Goal: Feedback & Contribution: Leave review/rating

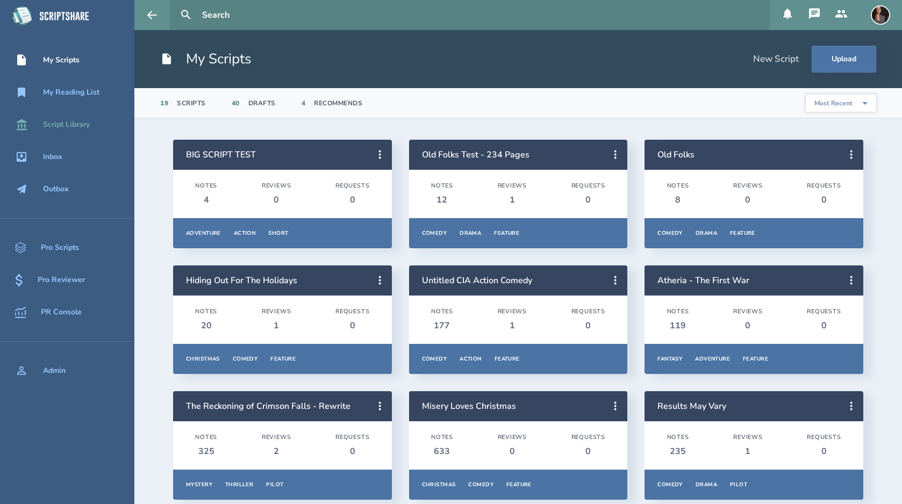
click at [61, 124] on div "Script Library" at bounding box center [66, 124] width 47 height 9
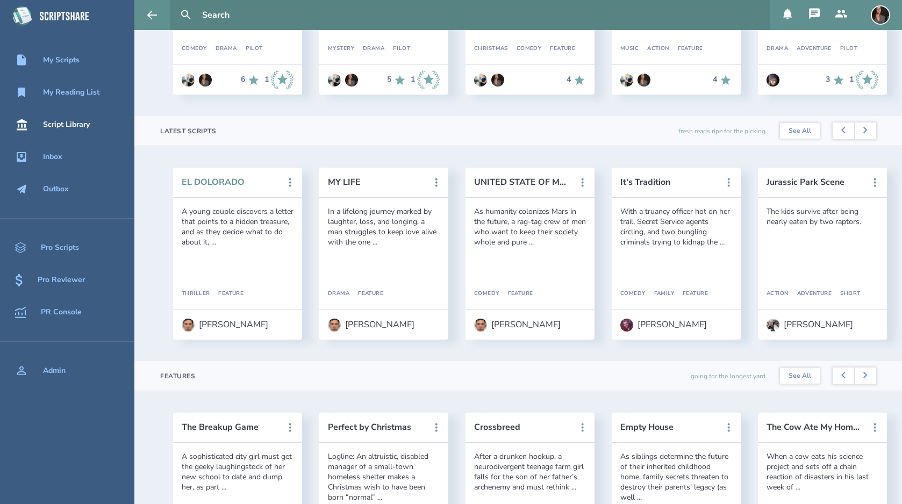
click at [213, 178] on button "EL DOLORADO" at bounding box center [230, 182] width 97 height 10
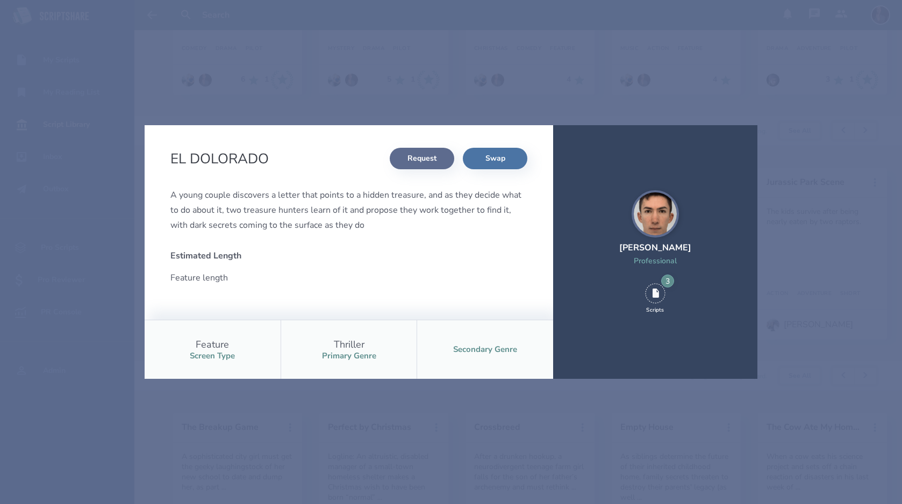
click at [412, 163] on button "Request" at bounding box center [422, 158] width 64 height 21
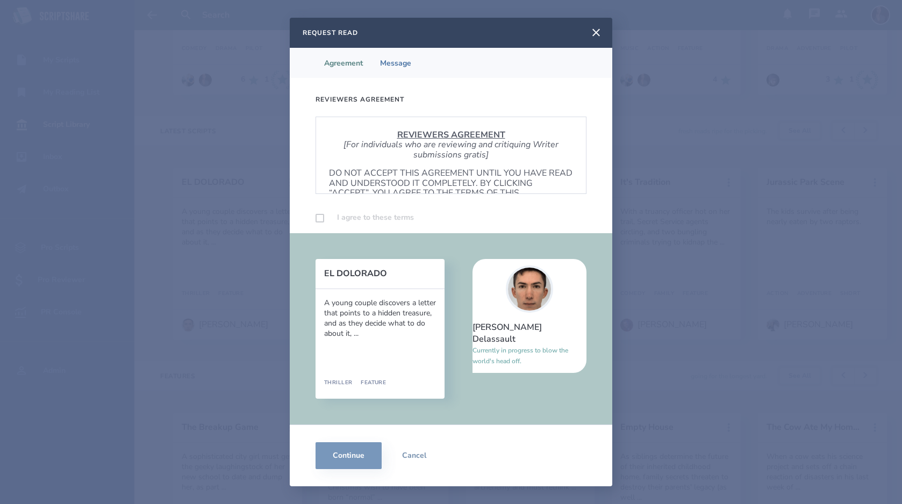
scroll to position [651, 0]
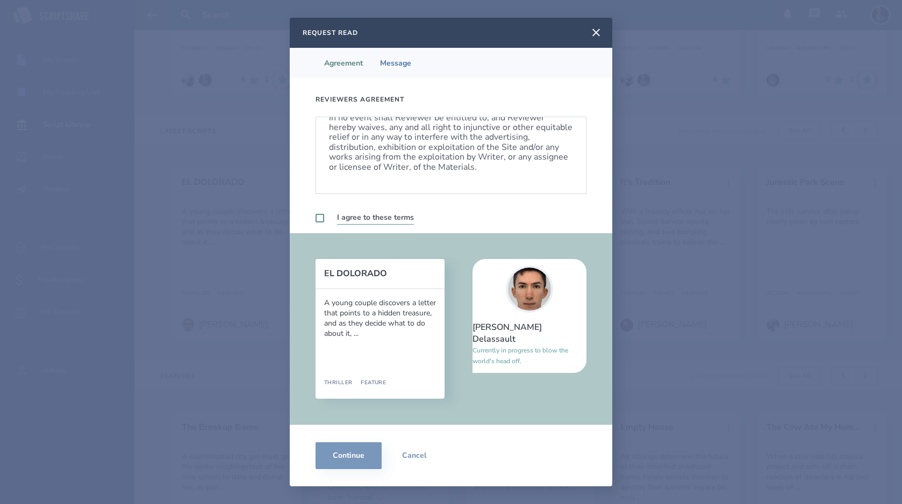
click at [318, 217] on label at bounding box center [319, 218] width 9 height 9
checkbox input "true"
click at [333, 454] on button "Continue" at bounding box center [348, 455] width 66 height 27
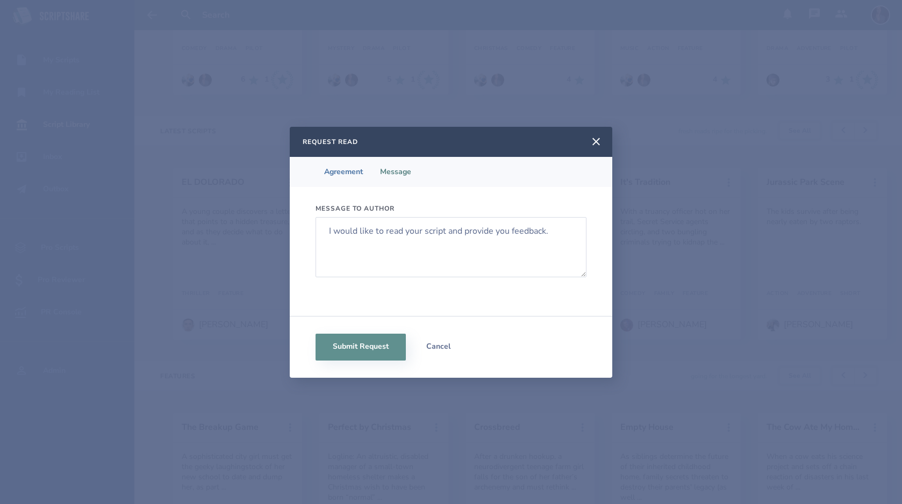
click at [436, 350] on button "Cancel" at bounding box center [438, 347] width 64 height 27
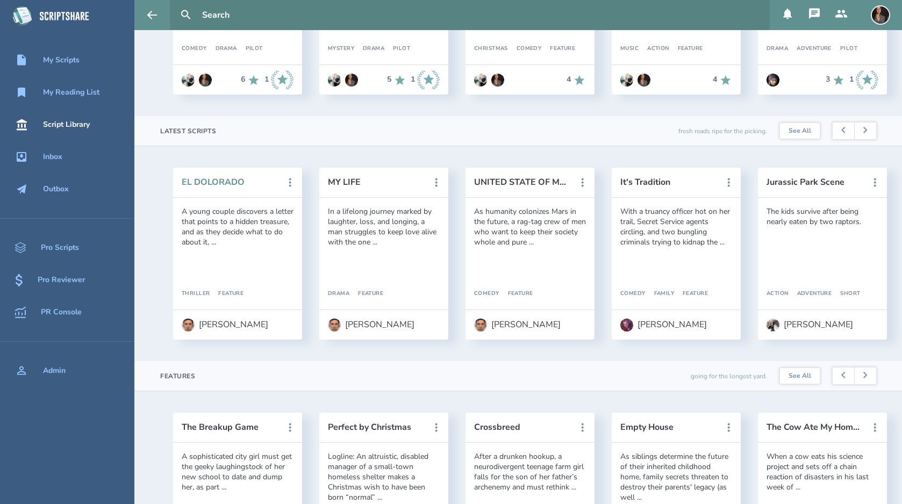
click at [233, 182] on button "EL DOLORADO" at bounding box center [230, 182] width 97 height 10
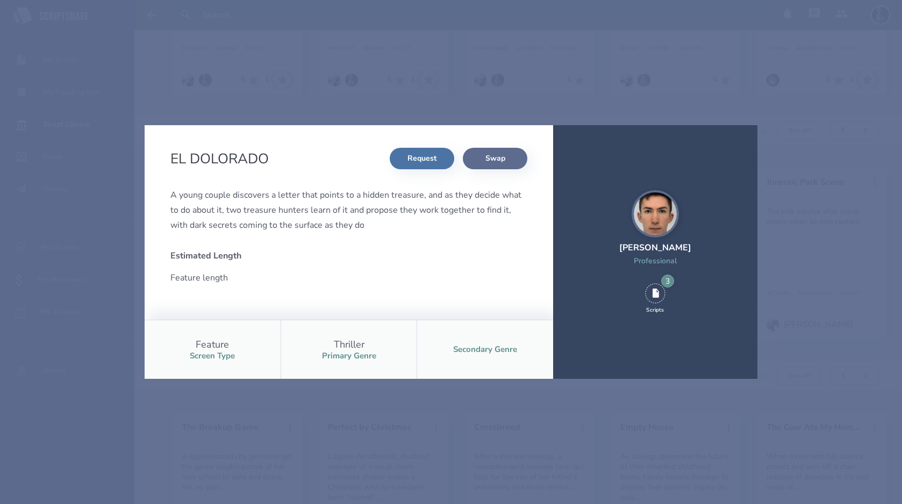
click at [483, 162] on button "Swap" at bounding box center [495, 158] width 64 height 21
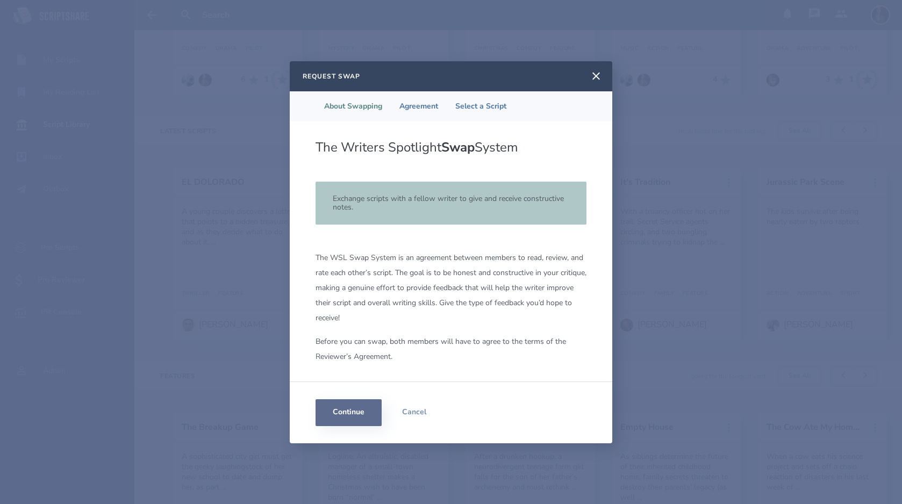
click at [355, 416] on button "Continue" at bounding box center [348, 412] width 66 height 27
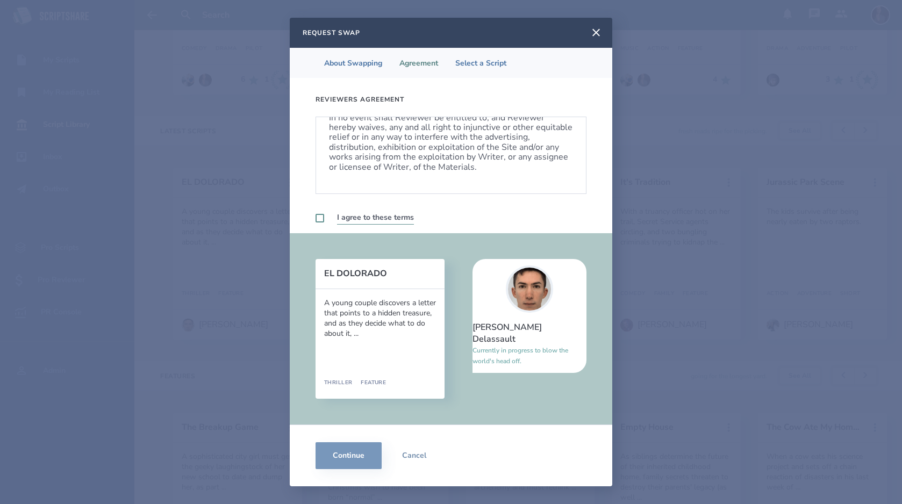
click at [319, 217] on label at bounding box center [319, 218] width 9 height 9
checkbox input "true"
click at [341, 459] on button "Continue" at bounding box center [348, 455] width 66 height 27
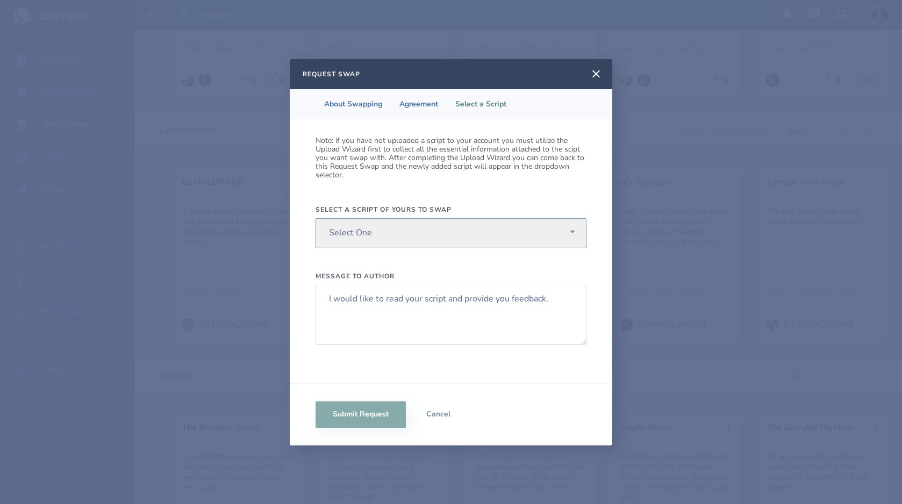
click at [572, 231] on select "Select One [US_STATE] Seasons Spiritual Warfare Villages - Working Title Reclam…" at bounding box center [450, 233] width 271 height 30
click at [438, 421] on button "Cancel" at bounding box center [438, 414] width 64 height 27
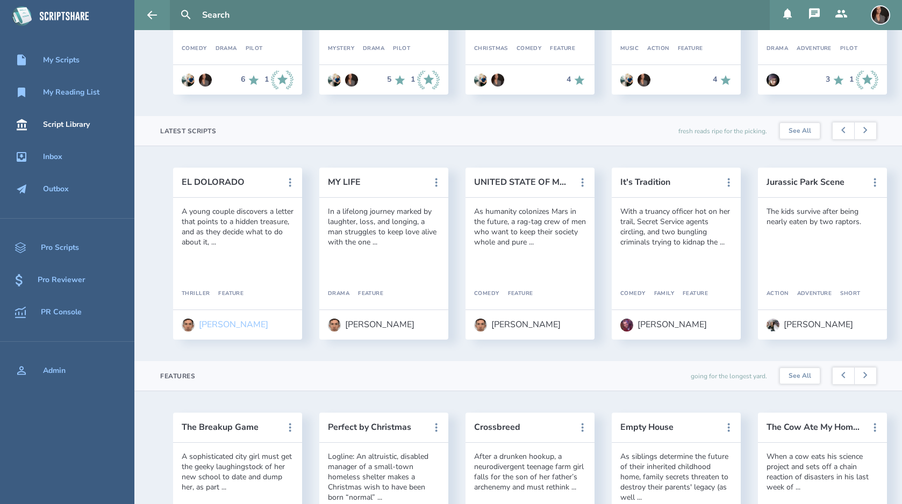
click at [209, 326] on div "[PERSON_NAME]" at bounding box center [233, 325] width 69 height 10
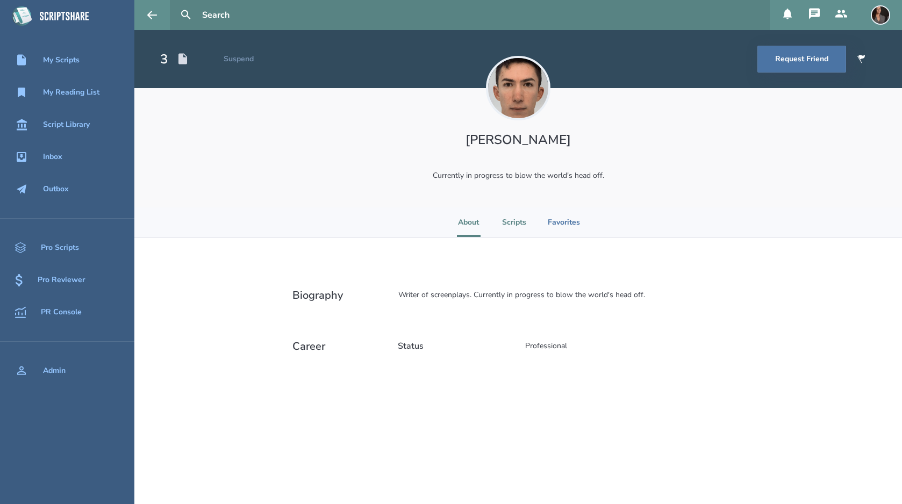
click at [509, 226] on li "Scripts" at bounding box center [514, 222] width 24 height 30
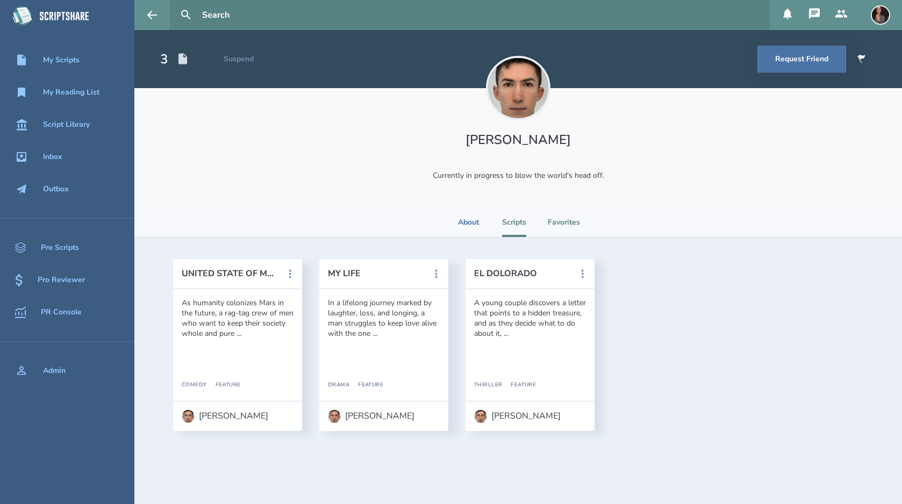
click at [568, 226] on li "Favorites" at bounding box center [564, 222] width 32 height 30
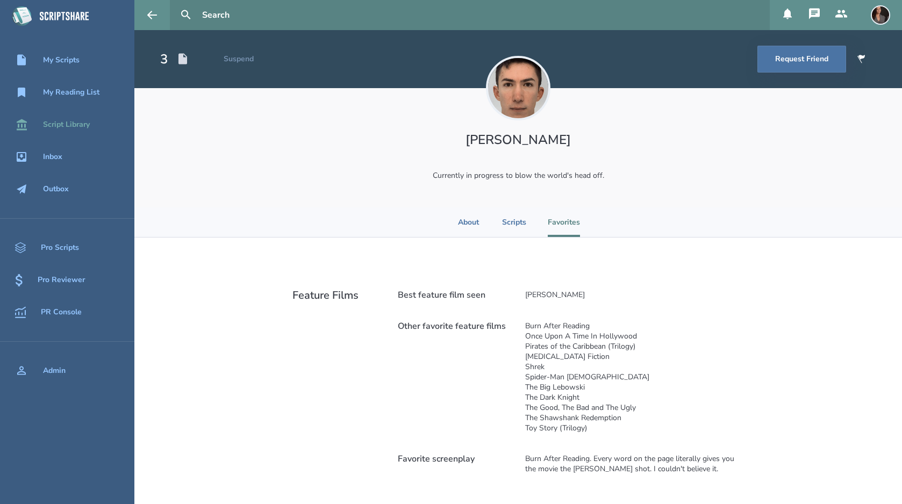
click at [67, 128] on div "Script Library" at bounding box center [66, 124] width 47 height 9
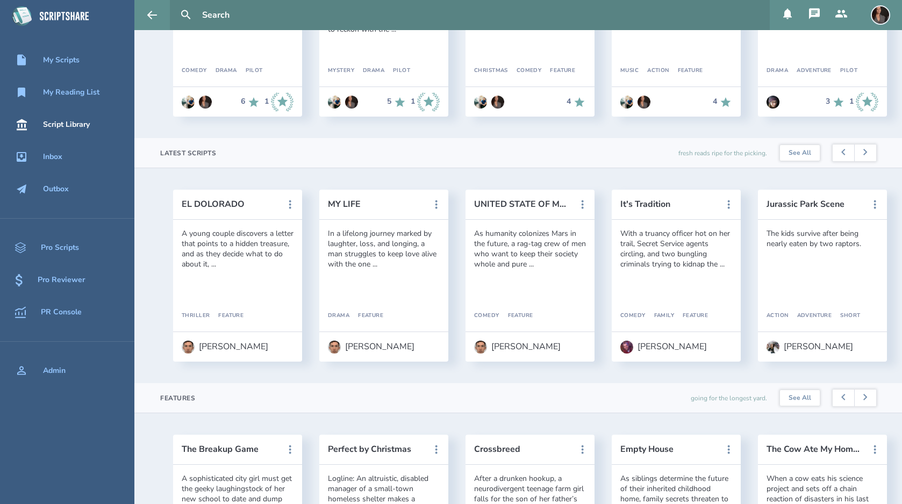
scroll to position [208, 0]
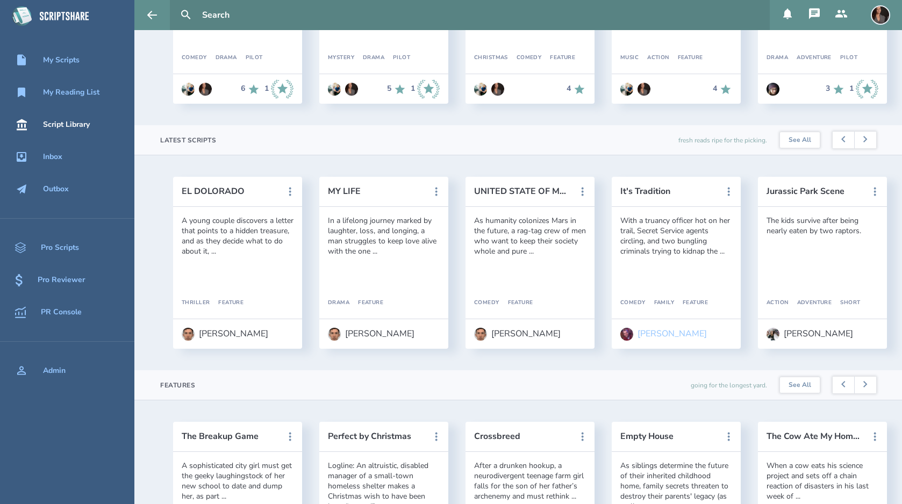
click at [656, 334] on div "[PERSON_NAME]" at bounding box center [671, 334] width 69 height 10
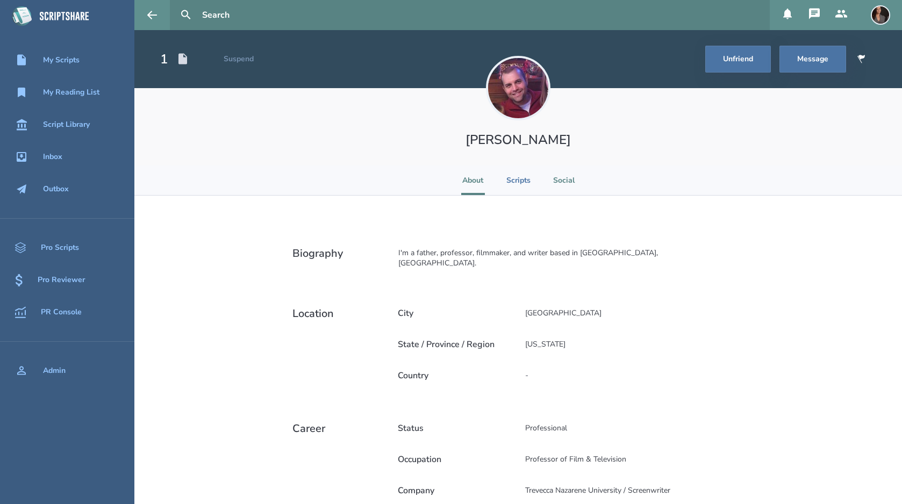
click at [560, 182] on li "Social" at bounding box center [564, 181] width 24 height 30
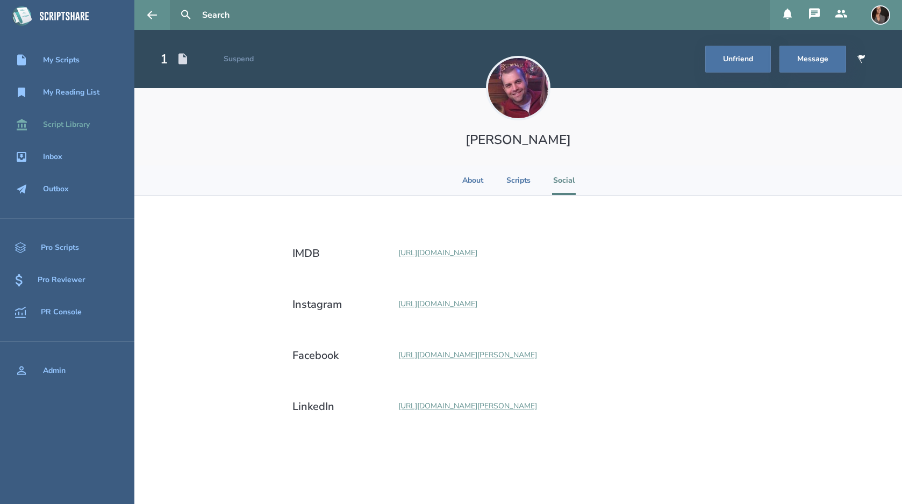
click at [70, 132] on link "Script Library" at bounding box center [67, 125] width 134 height 24
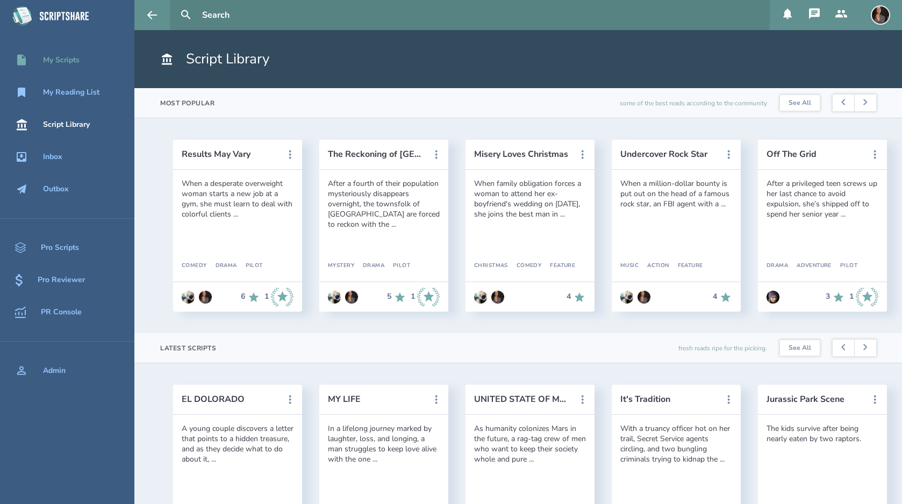
click at [56, 63] on div "My Scripts" at bounding box center [61, 60] width 37 height 9
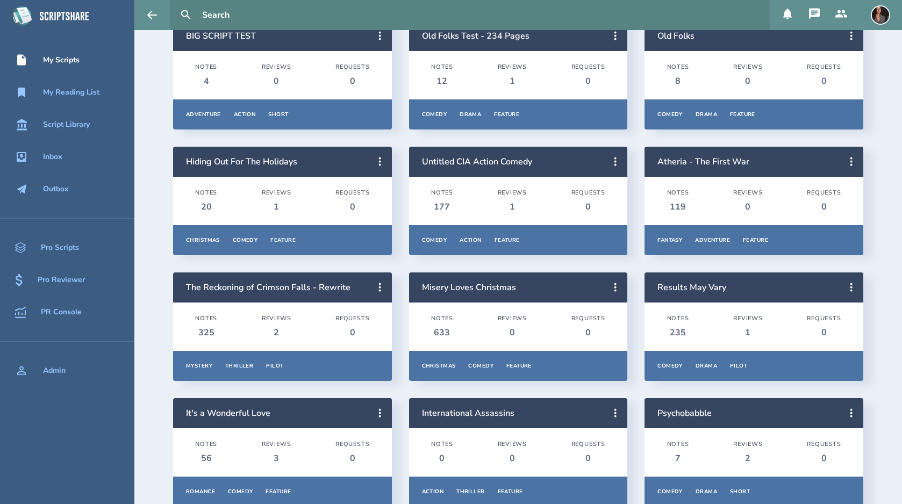
scroll to position [145, 0]
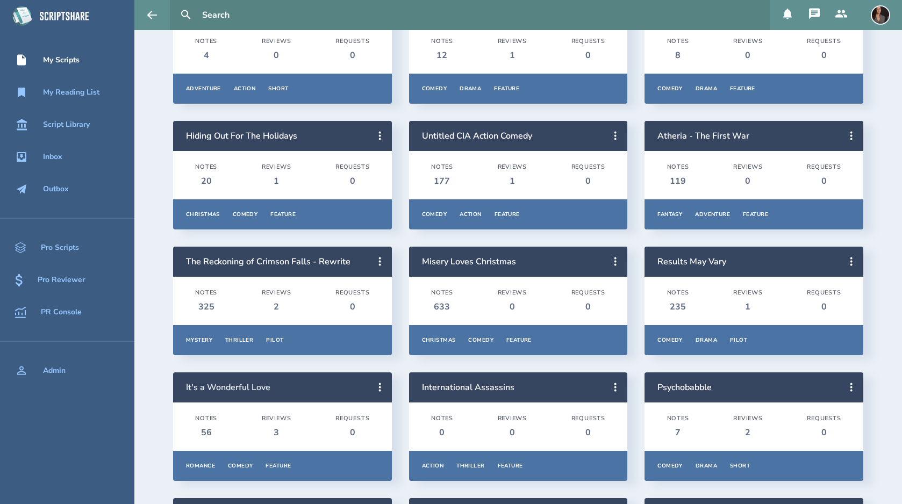
click at [244, 389] on link "It's a Wonderful Love" at bounding box center [228, 388] width 84 height 12
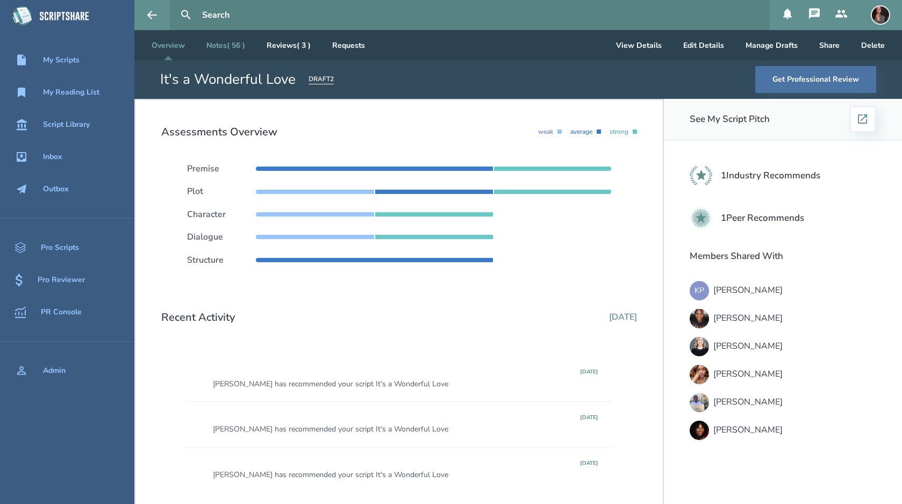
click at [221, 52] on link "Notes ( 56 )" at bounding box center [226, 45] width 56 height 30
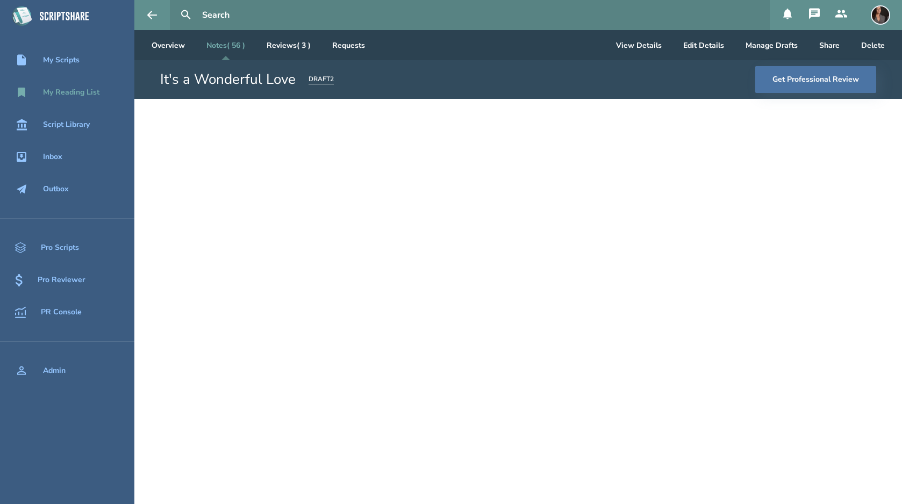
click at [84, 89] on div "My Reading List" at bounding box center [71, 92] width 56 height 9
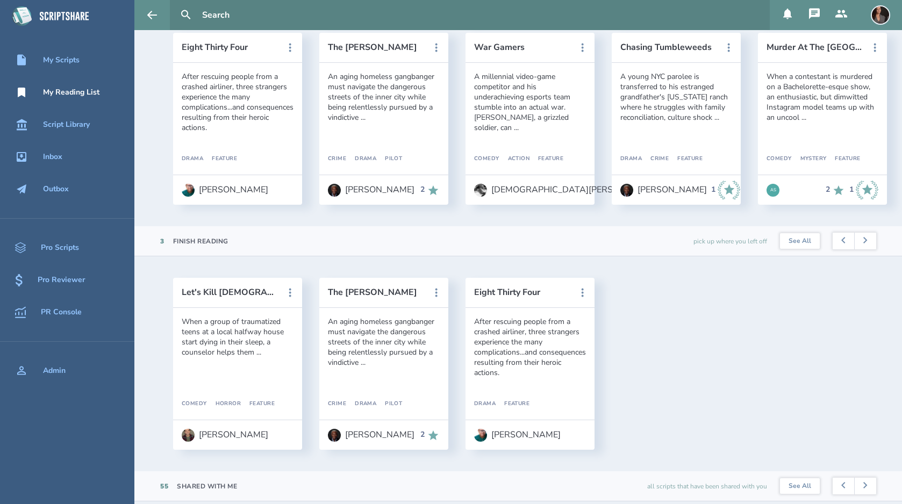
scroll to position [145, 0]
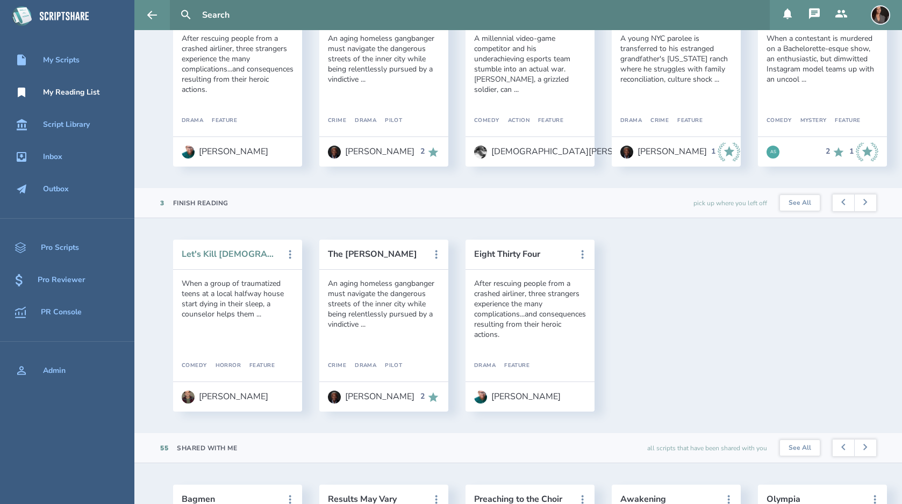
click at [239, 256] on button "Let's Kill [DEMOGRAPHIC_DATA]: A Long Winter's Nap" at bounding box center [230, 254] width 97 height 10
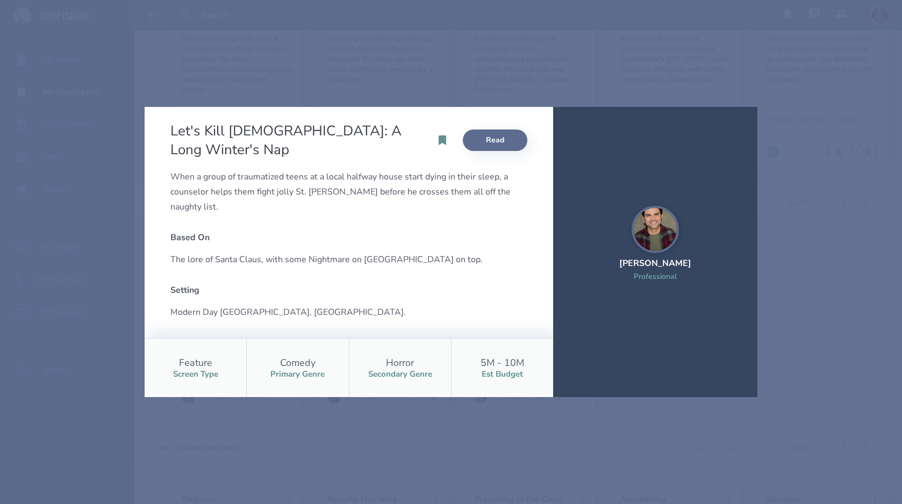
click at [487, 143] on link "Read" at bounding box center [495, 140] width 64 height 21
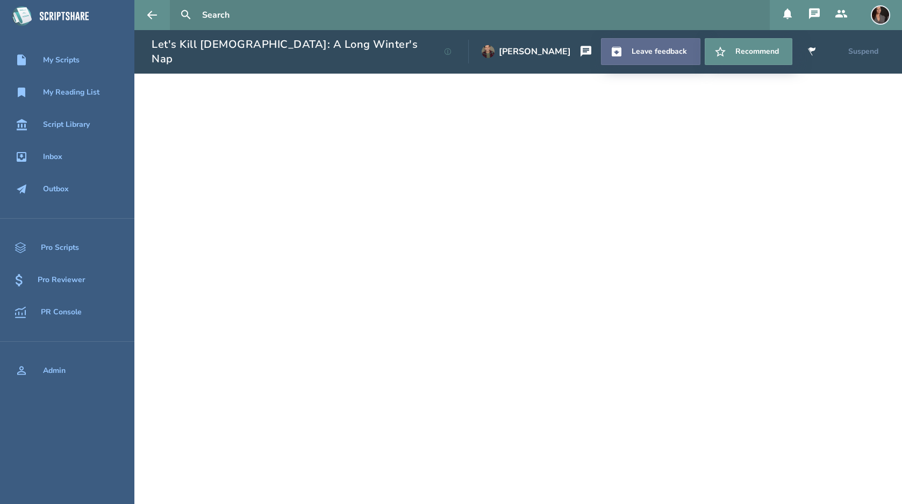
click at [626, 54] on link "Leave feedback" at bounding box center [650, 51] width 99 height 27
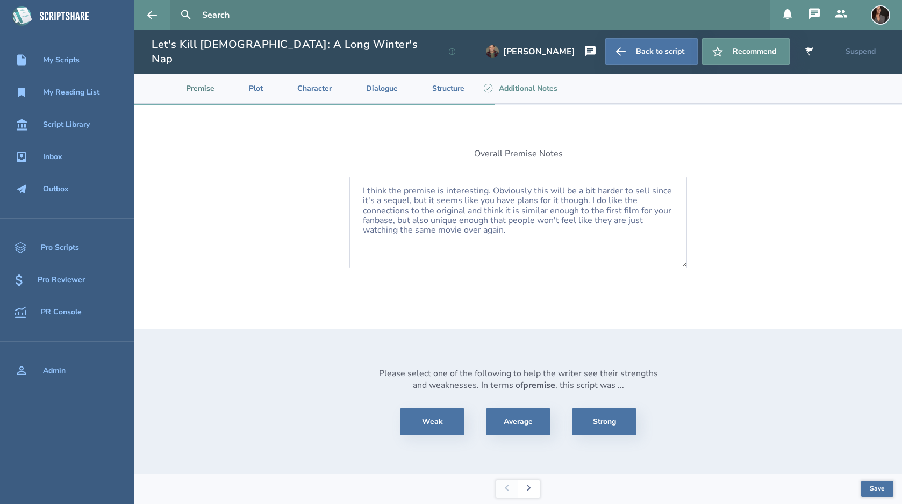
click at [533, 488] on button at bounding box center [529, 488] width 22 height 17
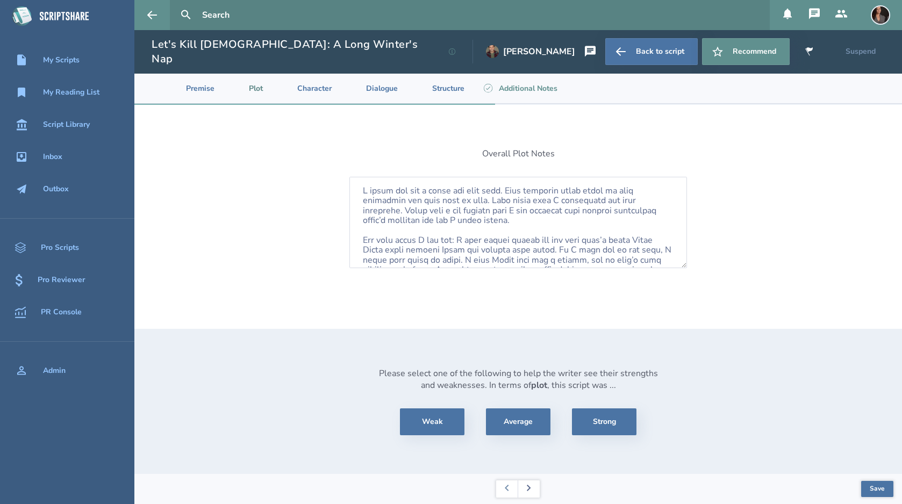
click at [530, 487] on icon at bounding box center [529, 488] width 4 height 6
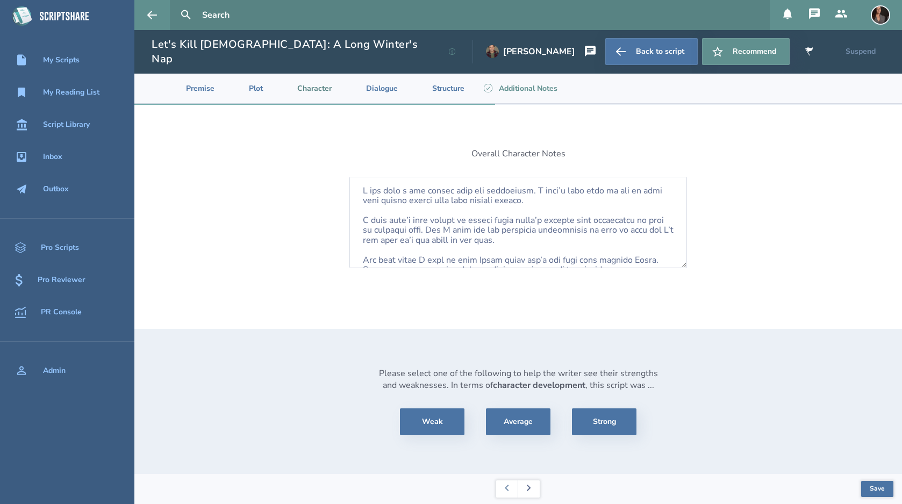
click at [530, 487] on icon at bounding box center [529, 488] width 4 height 6
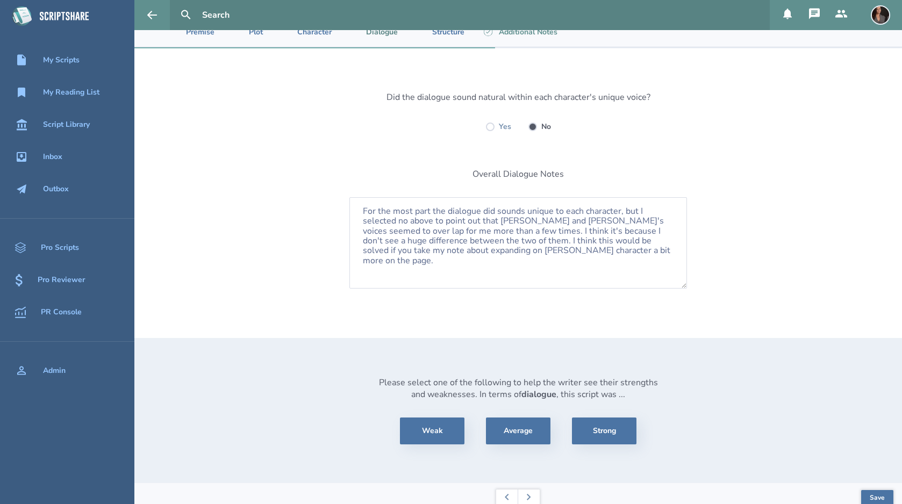
scroll to position [61, 0]
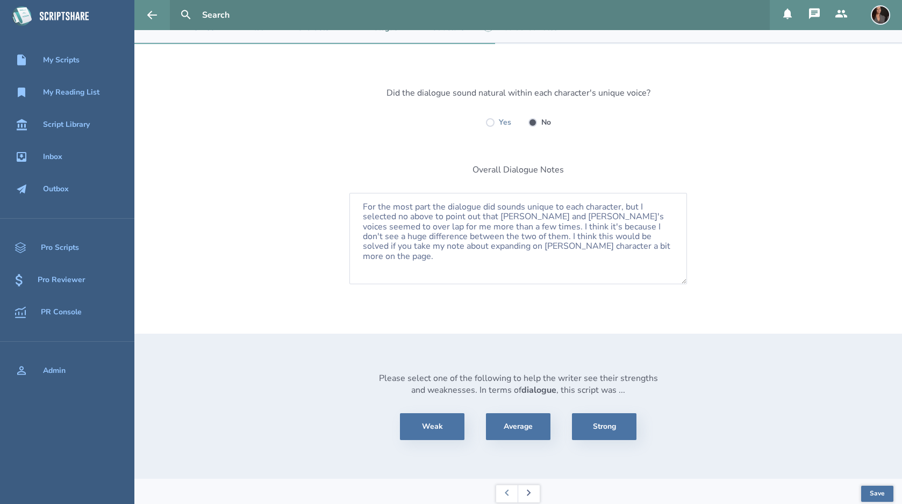
click at [530, 485] on button at bounding box center [529, 493] width 22 height 17
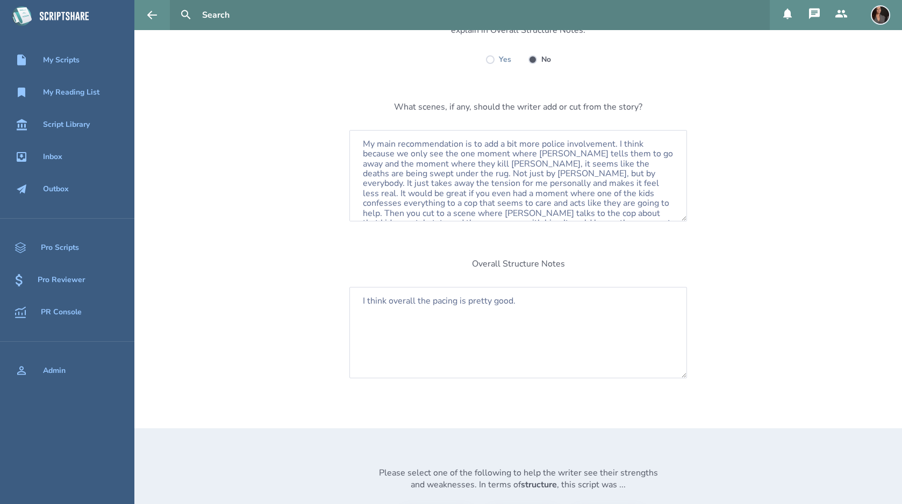
scroll to position [230, 0]
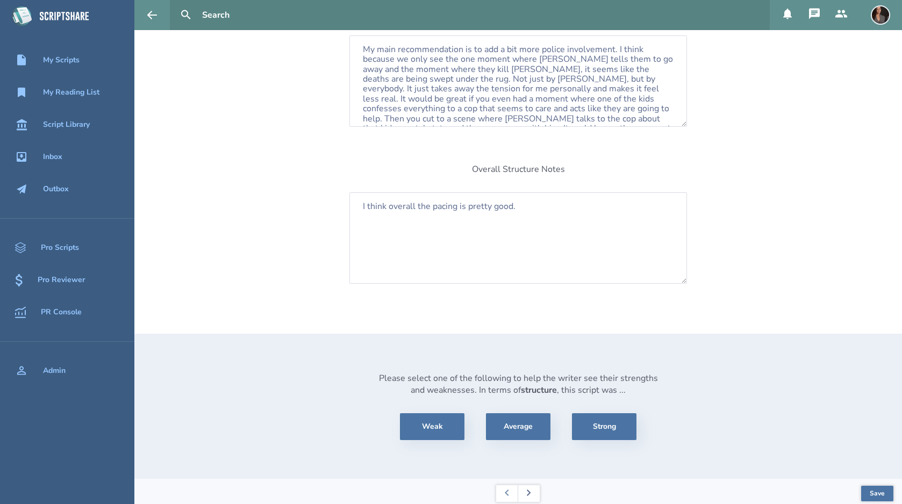
click at [531, 490] on icon at bounding box center [529, 493] width 4 height 6
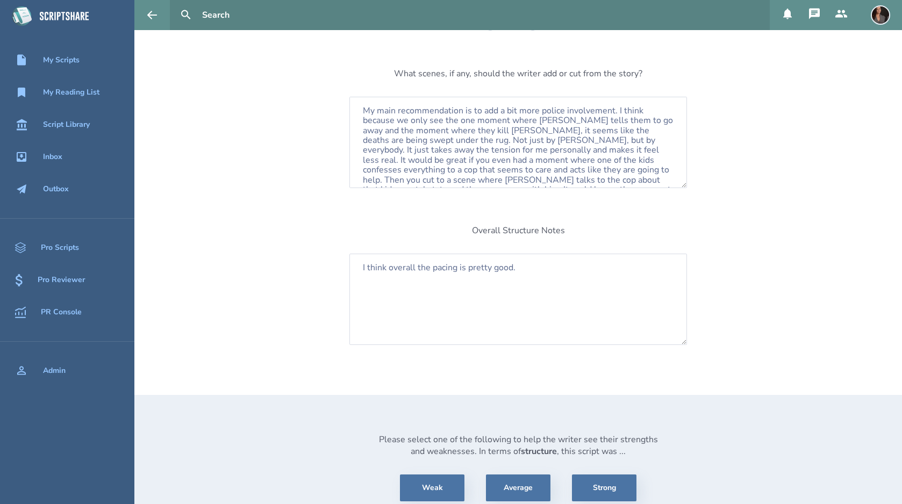
select select "consider"
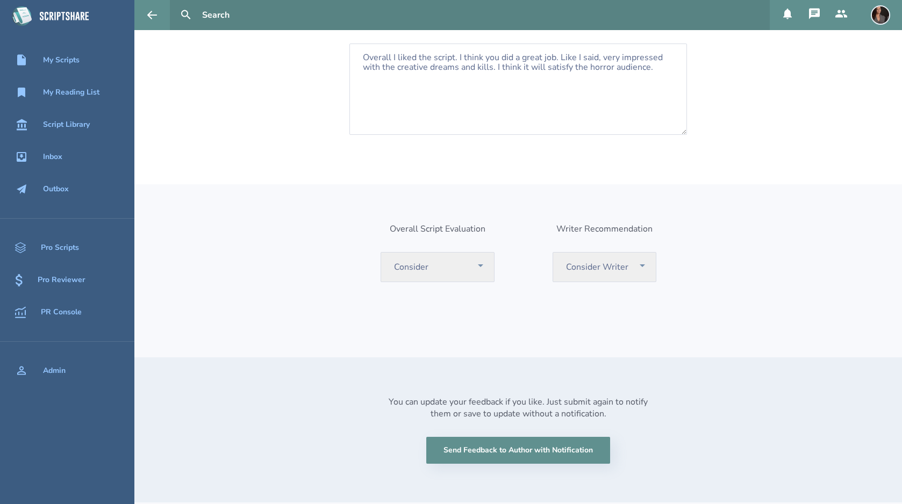
scroll to position [169, 0]
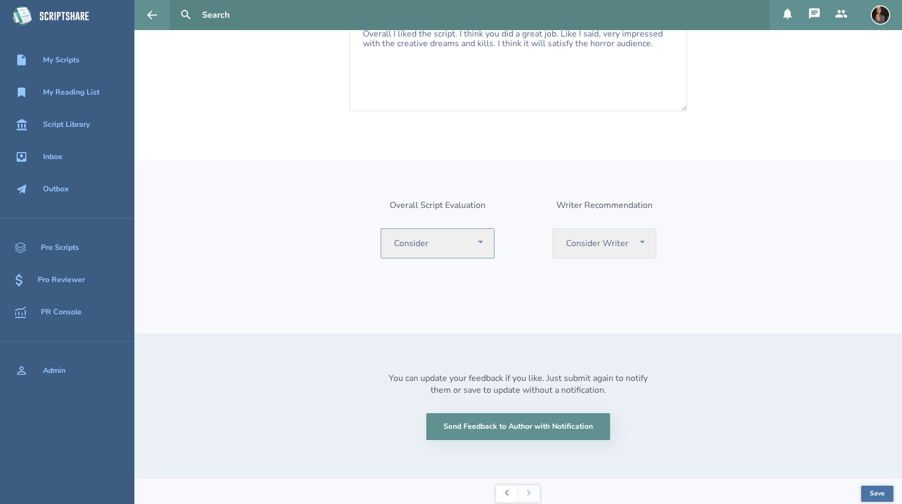
click at [485, 240] on select "Select One Recommend Consider Consider with Rewrite Pass" at bounding box center [438, 243] width 114 height 30
click at [641, 238] on select "Select One Recommend Writer Consider Writer Pass" at bounding box center [605, 243] width 104 height 30
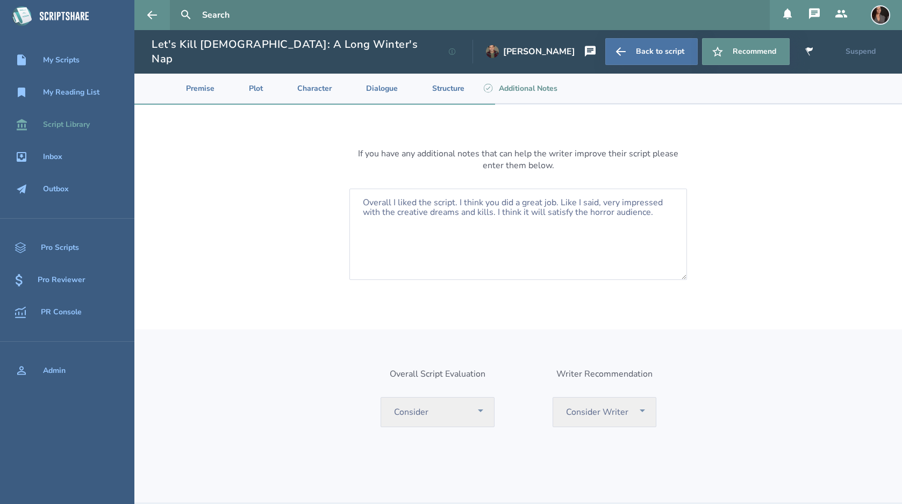
click at [73, 127] on div "Script Library" at bounding box center [66, 124] width 47 height 9
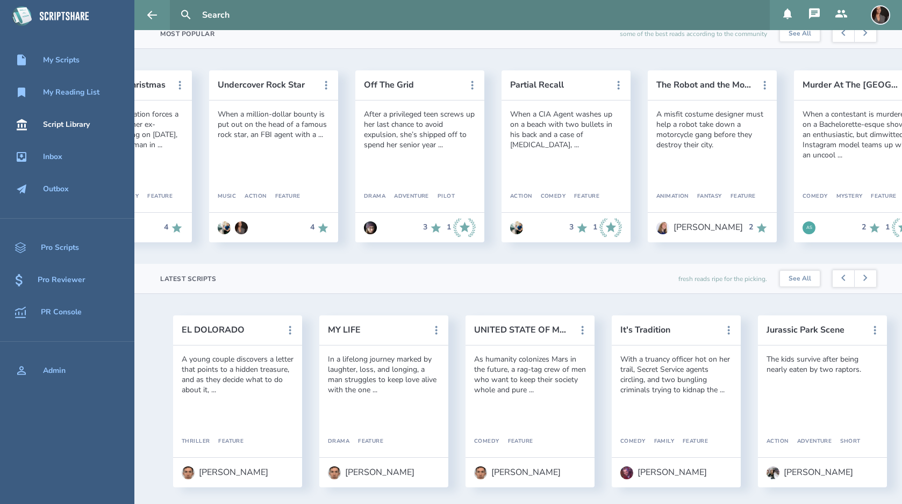
scroll to position [51, 0]
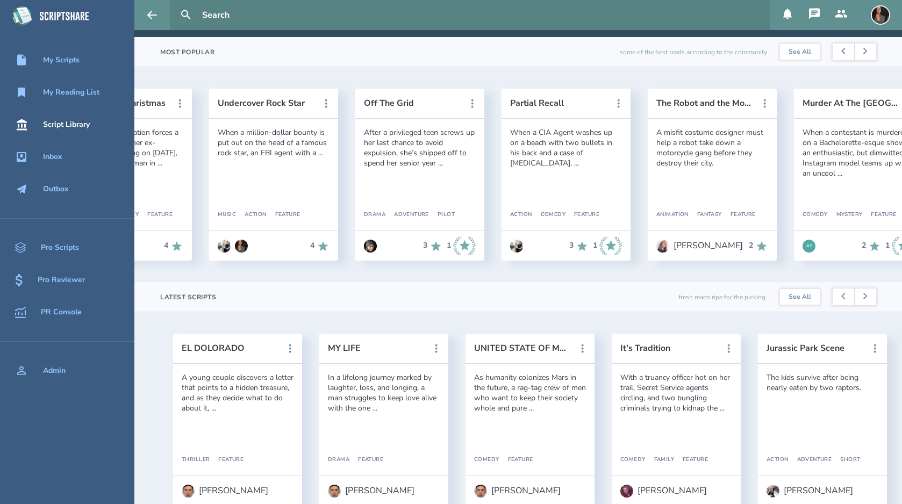
click at [878, 16] on img at bounding box center [880, 14] width 19 height 19
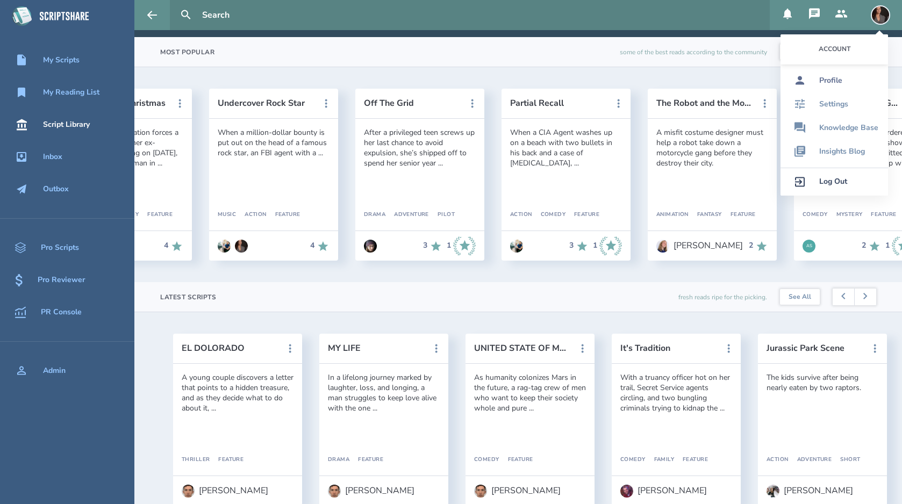
click at [837, 79] on div "Profile" at bounding box center [830, 80] width 23 height 9
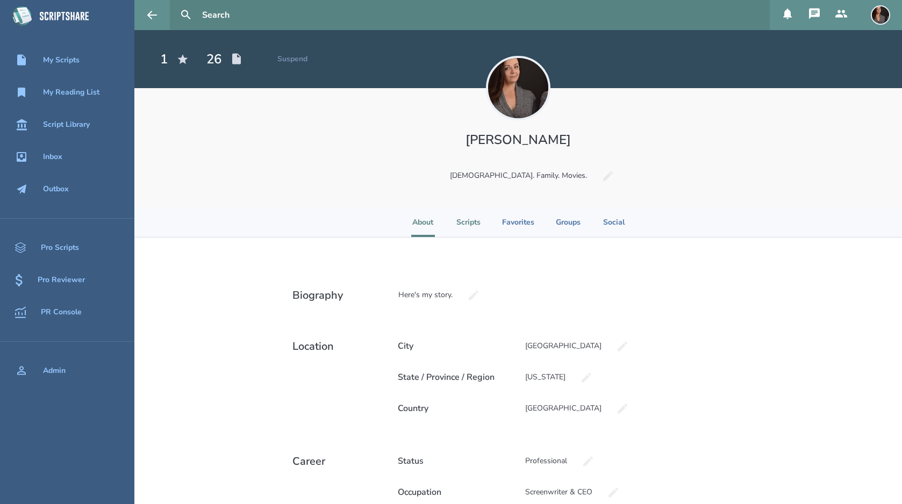
click at [469, 225] on li "Scripts" at bounding box center [468, 222] width 24 height 30
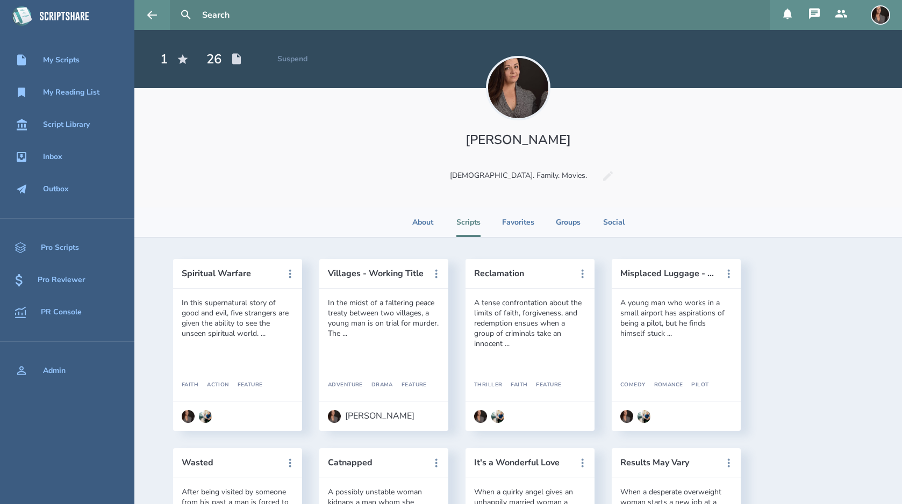
click at [812, 16] on icon at bounding box center [814, 13] width 11 height 11
click at [843, 16] on icon at bounding box center [841, 14] width 13 height 13
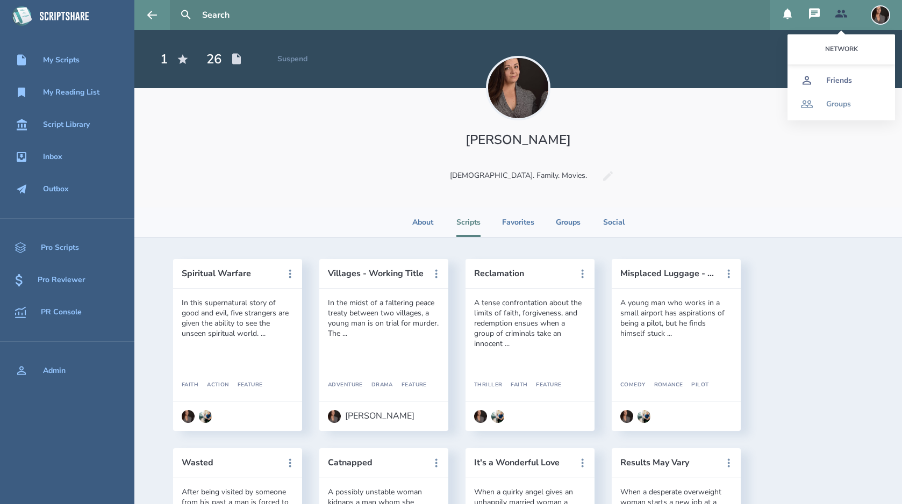
click at [831, 78] on div "Friends" at bounding box center [839, 80] width 26 height 9
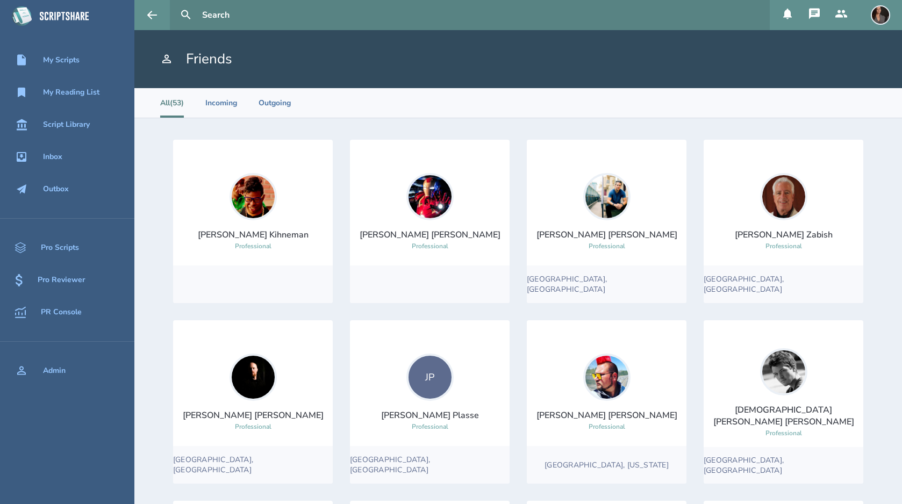
click at [841, 21] on button at bounding box center [841, 15] width 27 height 30
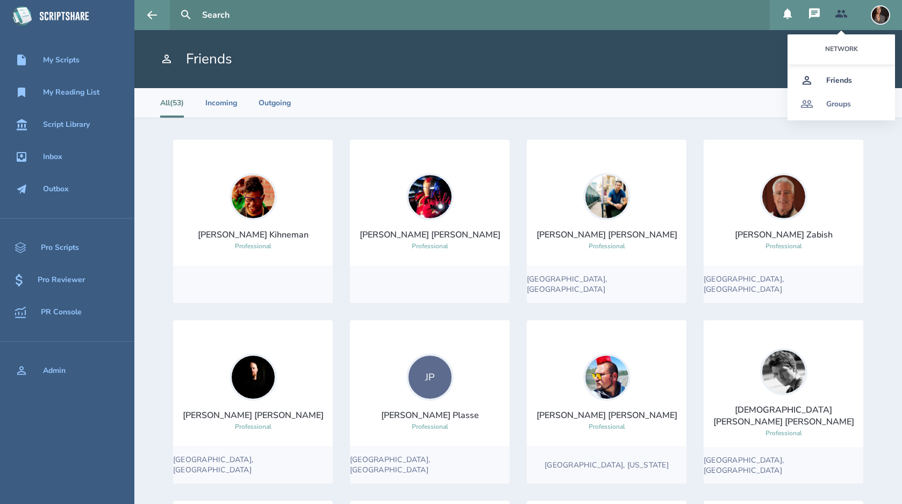
click at [836, 106] on div "Groups" at bounding box center [838, 104] width 25 height 9
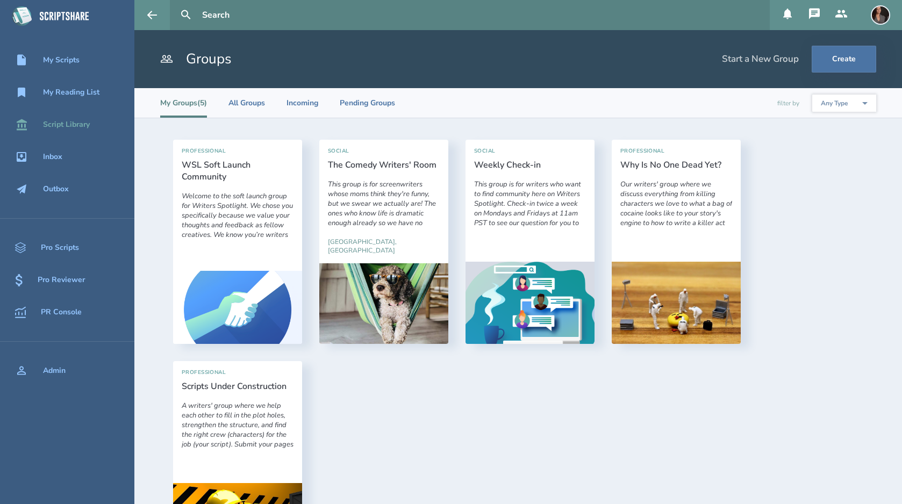
click at [73, 125] on div "Script Library" at bounding box center [66, 124] width 47 height 9
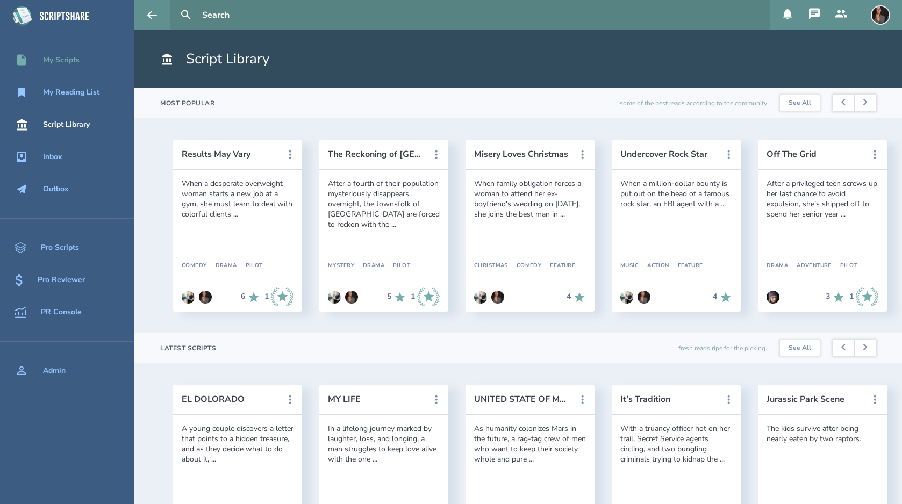
click at [67, 61] on div "My Scripts" at bounding box center [61, 60] width 37 height 9
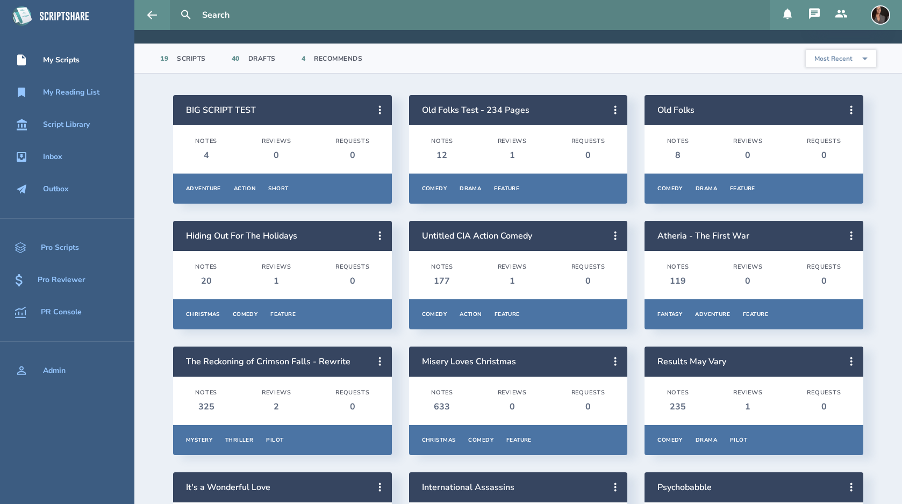
scroll to position [55, 0]
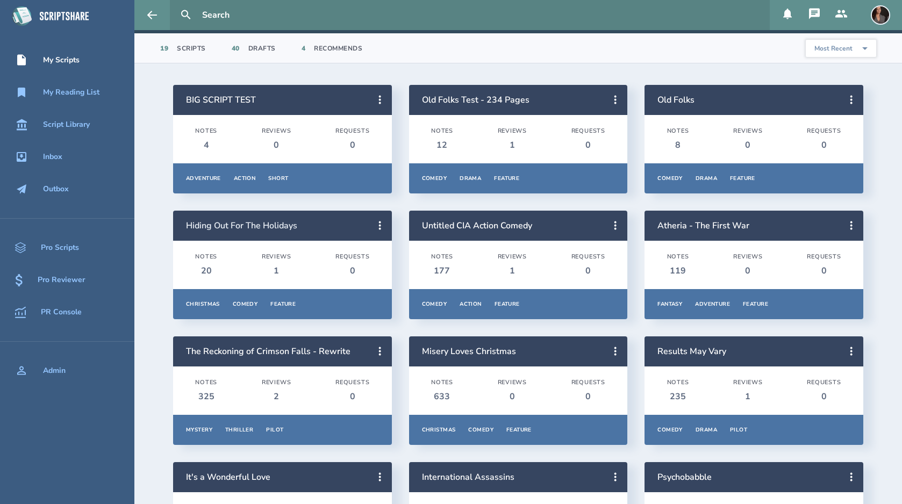
click at [275, 225] on link "Hiding Out For The Holidays" at bounding box center [241, 226] width 111 height 12
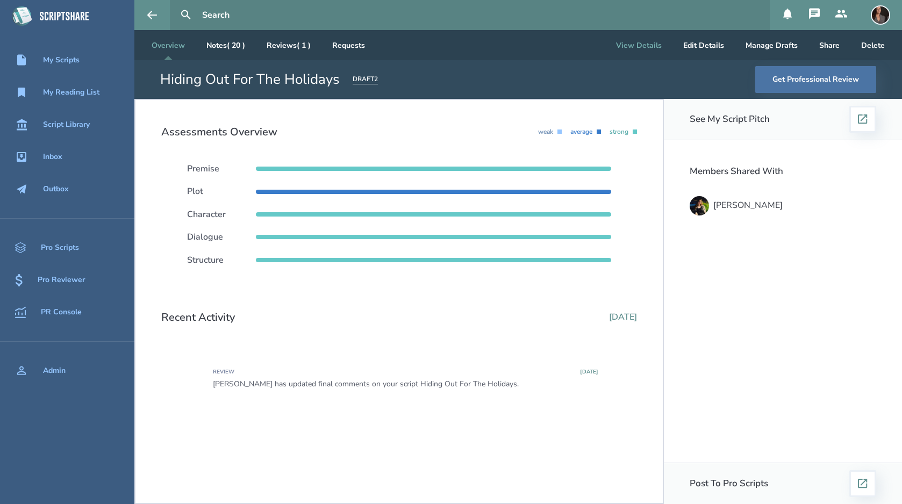
click at [636, 50] on button "View Details" at bounding box center [638, 45] width 63 height 30
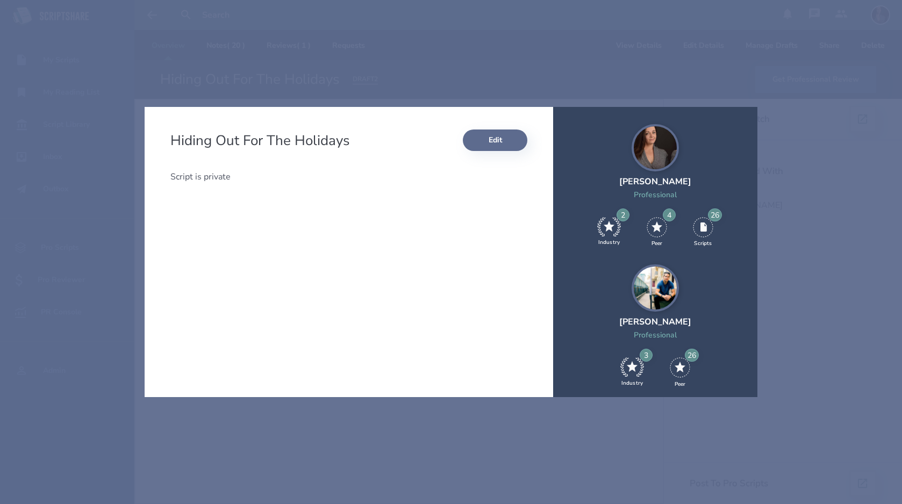
click at [503, 139] on button "Edit" at bounding box center [495, 140] width 64 height 21
select select "23"
select select "5"
select select "3"
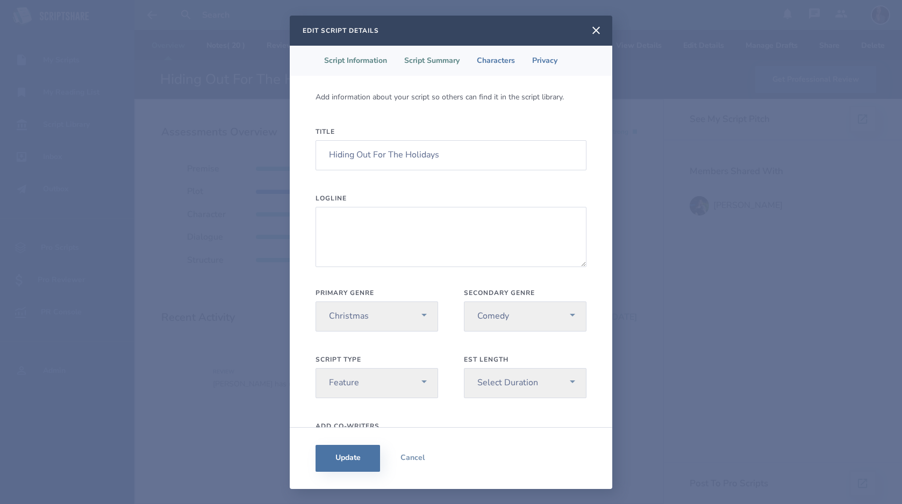
click at [434, 59] on li "Script Summary" at bounding box center [432, 61] width 73 height 30
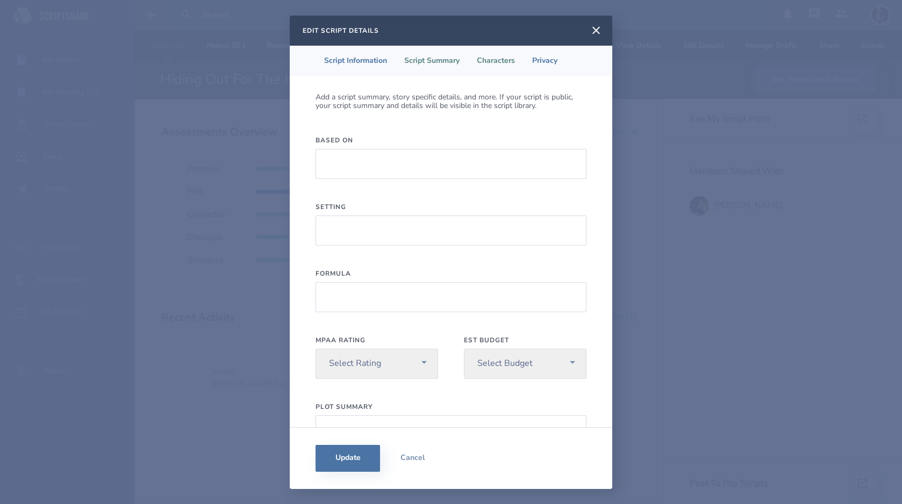
click at [492, 64] on li "Characters" at bounding box center [495, 61] width 55 height 30
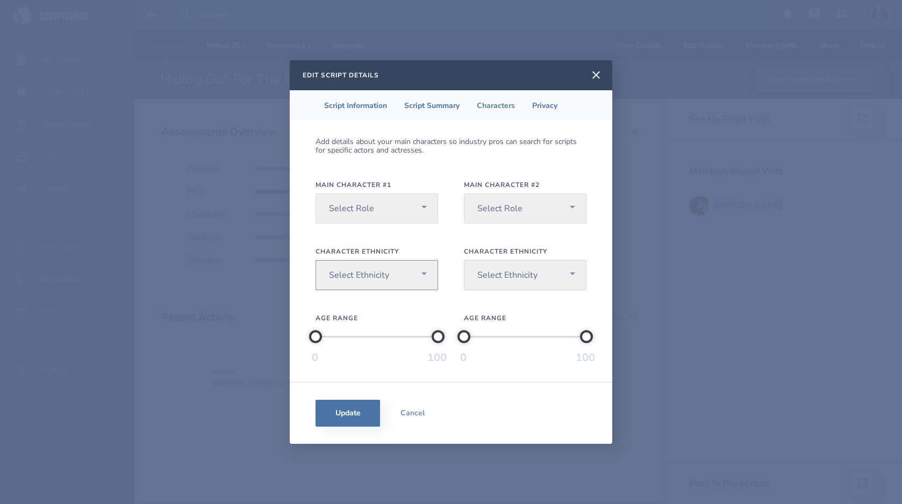
click at [419, 273] on select "Select Ethnicity [DEMOGRAPHIC_DATA] / [US_STATE][DEMOGRAPHIC_DATA] Black / [DEM…" at bounding box center [376, 275] width 123 height 30
click at [429, 219] on select "Select Role [DEMOGRAPHIC_DATA] Lead [DEMOGRAPHIC_DATA] Lead Non-gender Specific" at bounding box center [376, 208] width 123 height 30
select select "1"
click at [315, 193] on select "Select Role [DEMOGRAPHIC_DATA] Lead [DEMOGRAPHIC_DATA] Lead Non-gender Specific" at bounding box center [376, 208] width 123 height 30
click at [550, 104] on li "Privacy" at bounding box center [544, 105] width 42 height 30
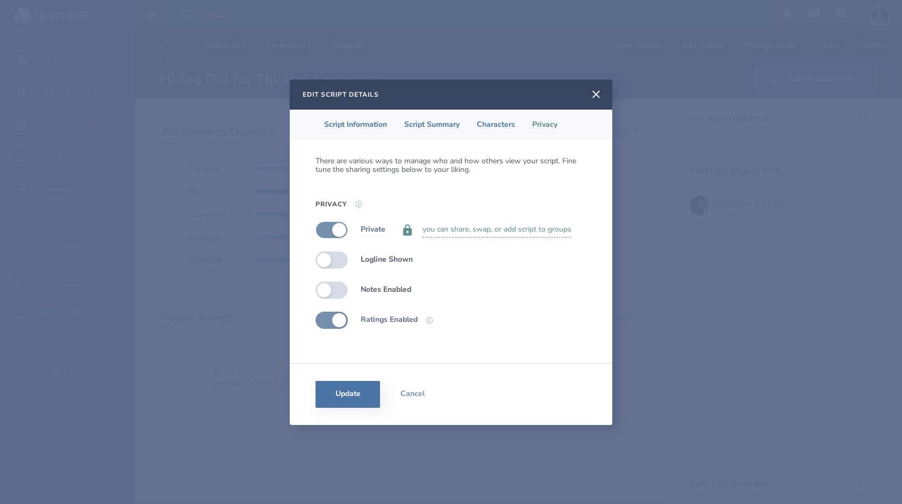
click at [321, 233] on label at bounding box center [331, 229] width 32 height 17
click at [341, 228] on label at bounding box center [331, 229] width 32 height 17
checkbox input "true"
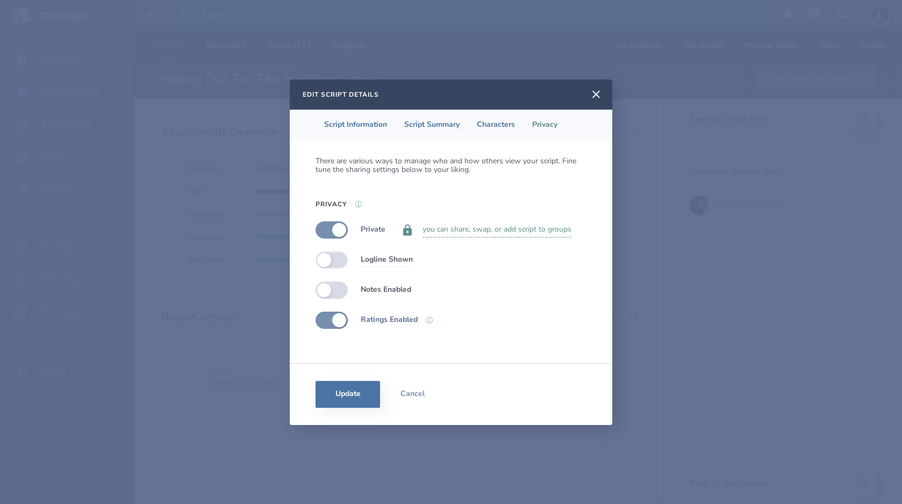
click at [341, 260] on label at bounding box center [331, 260] width 32 height 17
click at [319, 258] on label at bounding box center [331, 260] width 32 height 17
checkbox input "false"
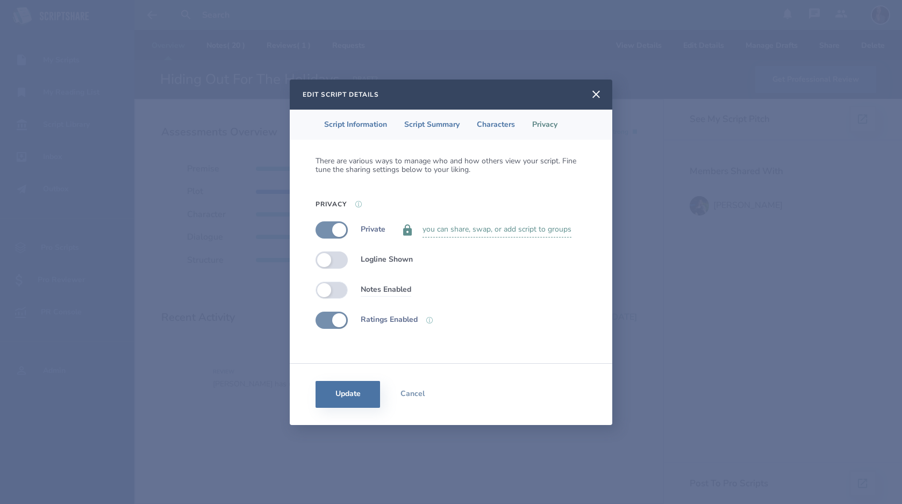
click at [342, 289] on label at bounding box center [331, 290] width 32 height 17
click at [324, 292] on label at bounding box center [331, 290] width 32 height 17
checkbox input "false"
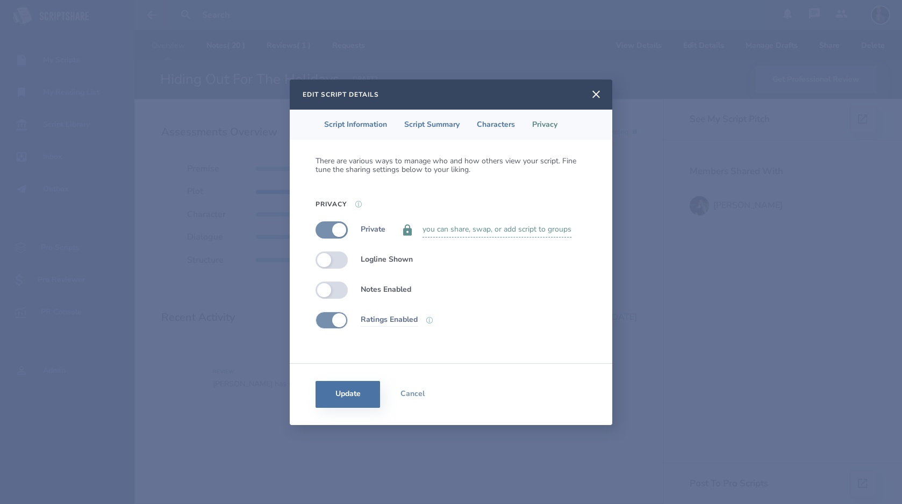
click at [321, 322] on label at bounding box center [331, 320] width 32 height 17
click at [340, 317] on label at bounding box center [331, 320] width 32 height 17
checkbox input "true"
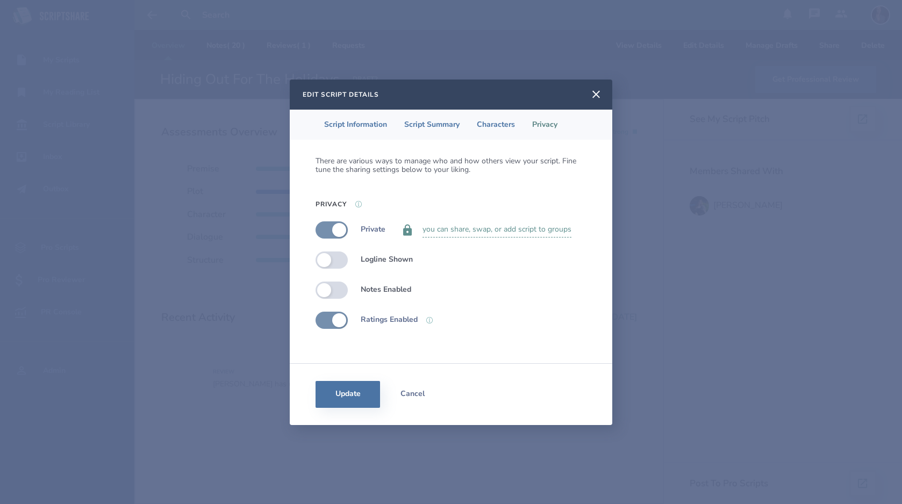
click at [405, 393] on button "Cancel" at bounding box center [412, 394] width 64 height 27
select select "23"
select select "5"
select select "3"
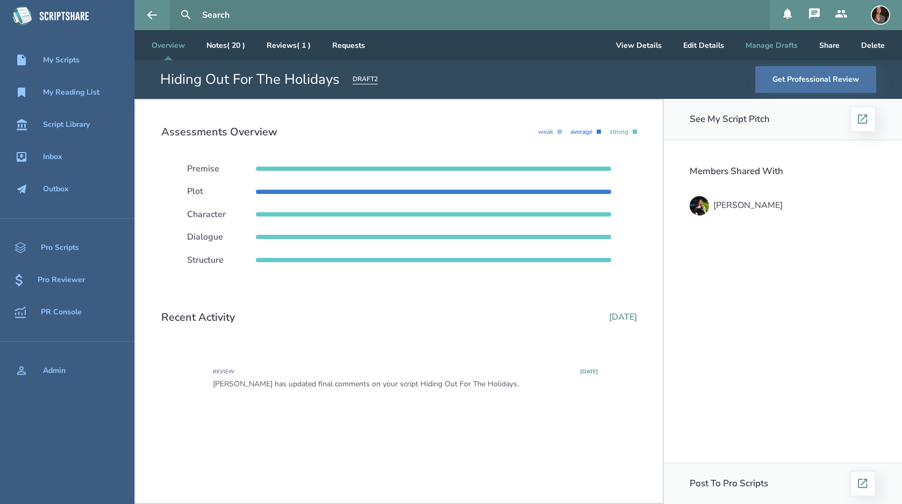
click at [764, 50] on button "Manage Drafts" at bounding box center [771, 45] width 69 height 30
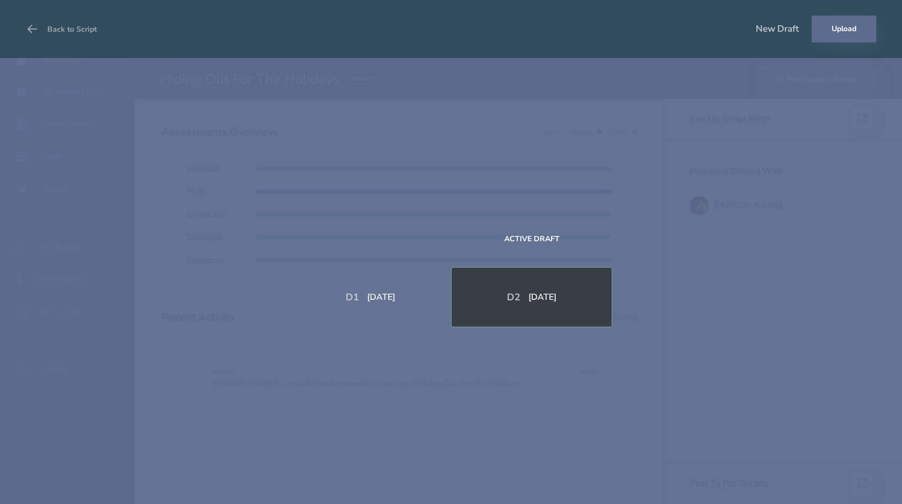
click at [840, 37] on button "Upload" at bounding box center [844, 29] width 64 height 27
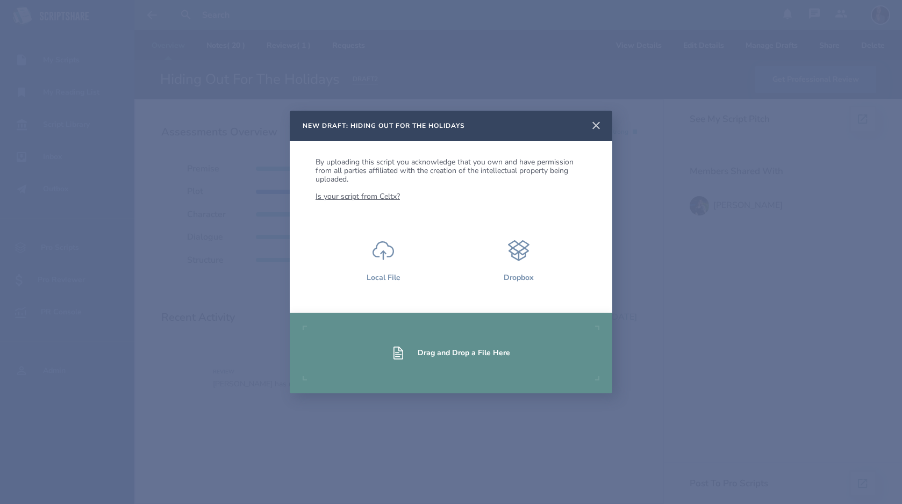
click at [596, 127] on icon at bounding box center [596, 125] width 13 height 13
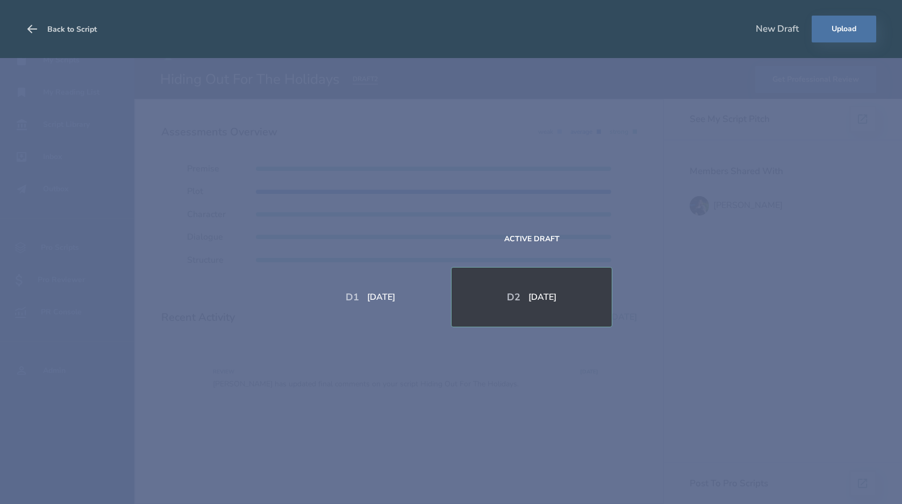
click at [26, 28] on icon at bounding box center [32, 29] width 13 height 13
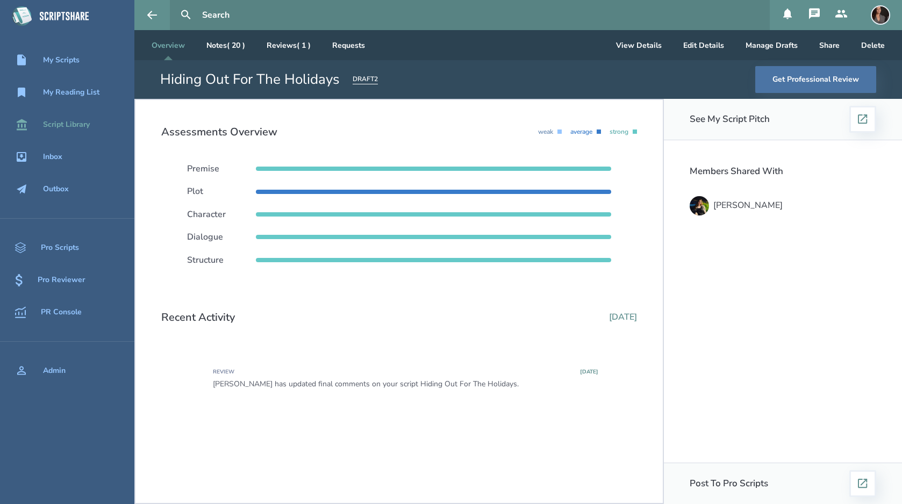
click at [81, 123] on div "Script Library" at bounding box center [66, 124] width 47 height 9
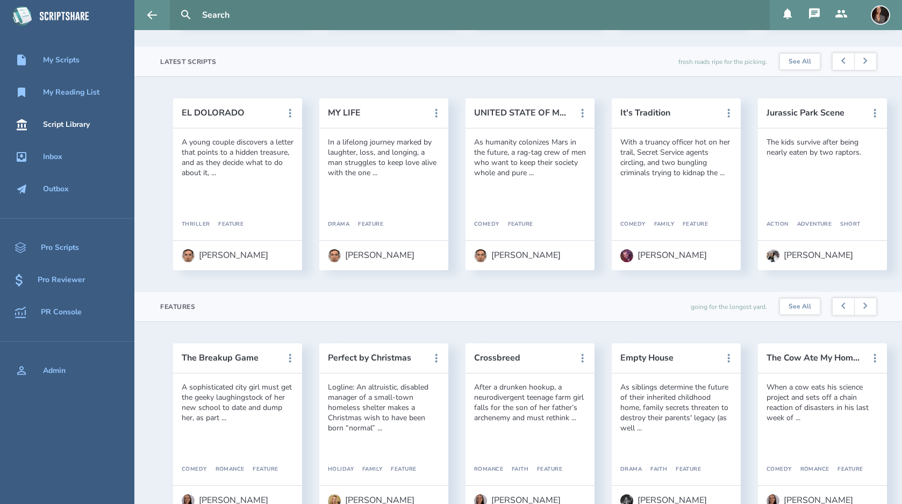
scroll to position [289, 0]
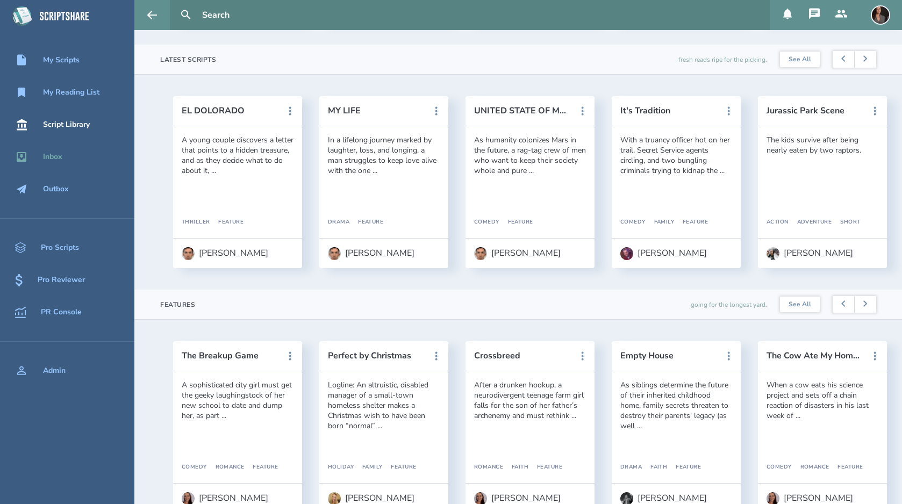
click at [52, 160] on div "Inbox" at bounding box center [52, 157] width 19 height 9
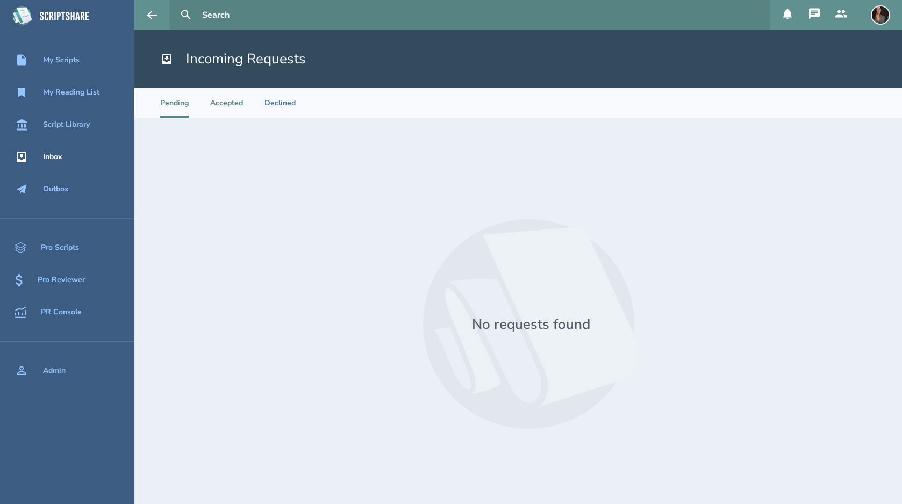
click at [228, 107] on li "Accepted" at bounding box center [226, 103] width 33 height 30
select select "20"
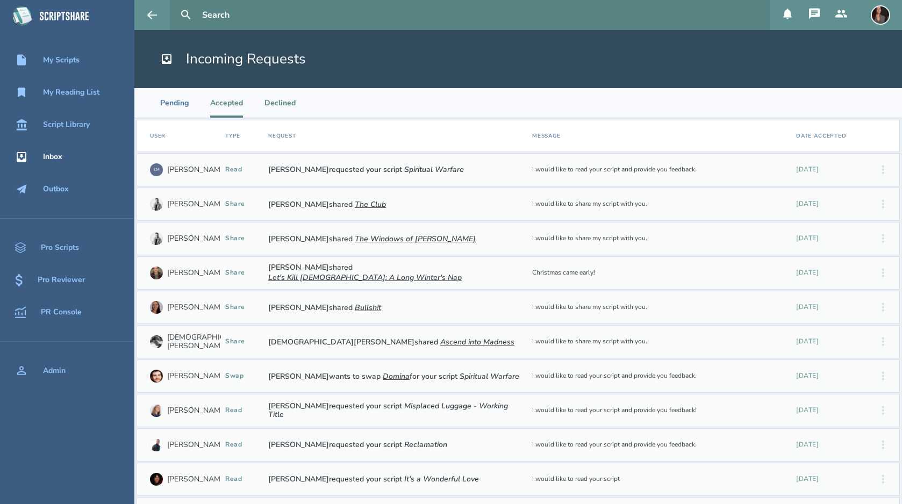
click at [274, 106] on li "Declined" at bounding box center [279, 103] width 31 height 30
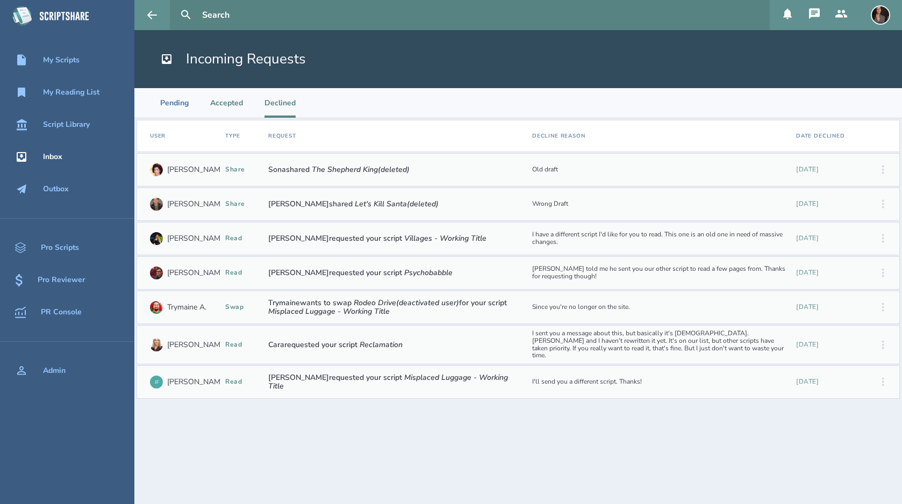
click at [227, 100] on li "Accepted" at bounding box center [226, 103] width 33 height 30
select select "20"
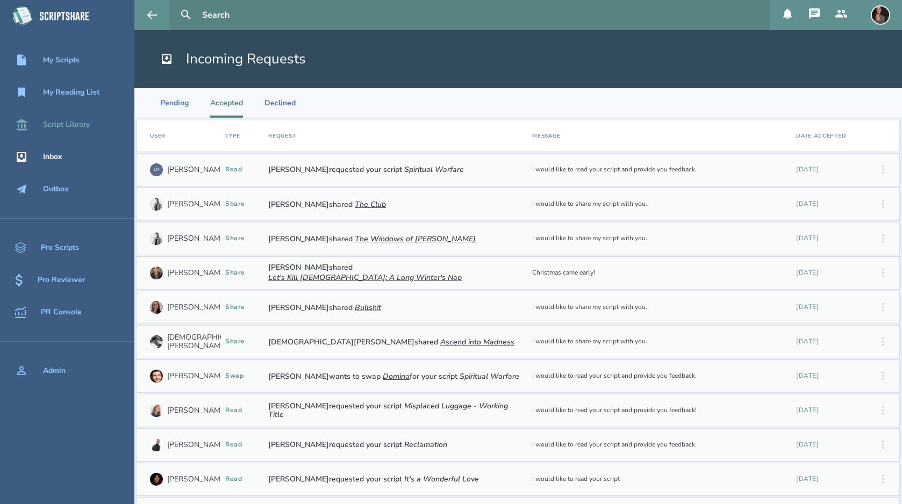
click at [68, 124] on div "Script Library" at bounding box center [66, 124] width 47 height 9
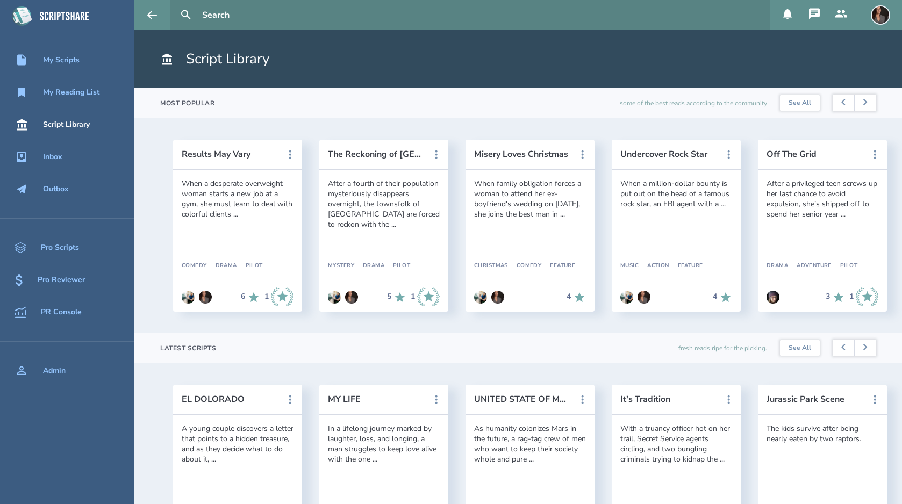
click at [843, 16] on icon at bounding box center [841, 14] width 13 height 13
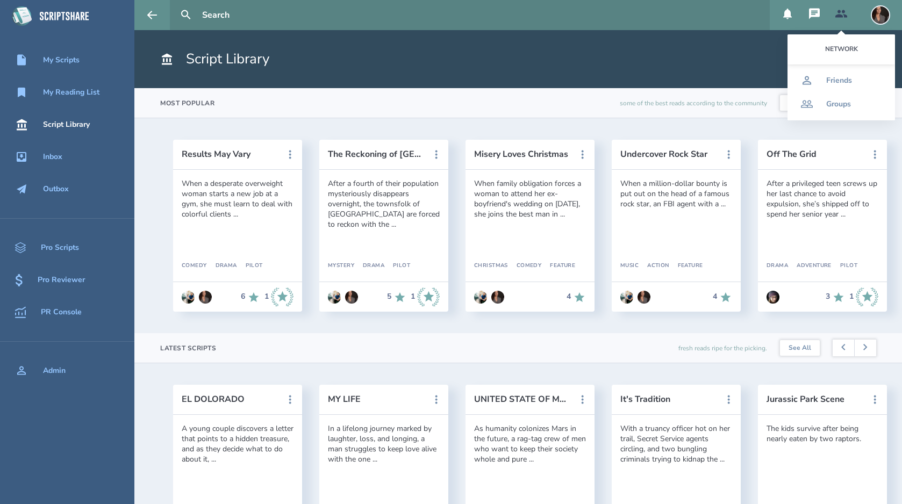
click at [716, 75] on header "Script Library" at bounding box center [518, 59] width 768 height 58
